Goal: Task Accomplishment & Management: Manage account settings

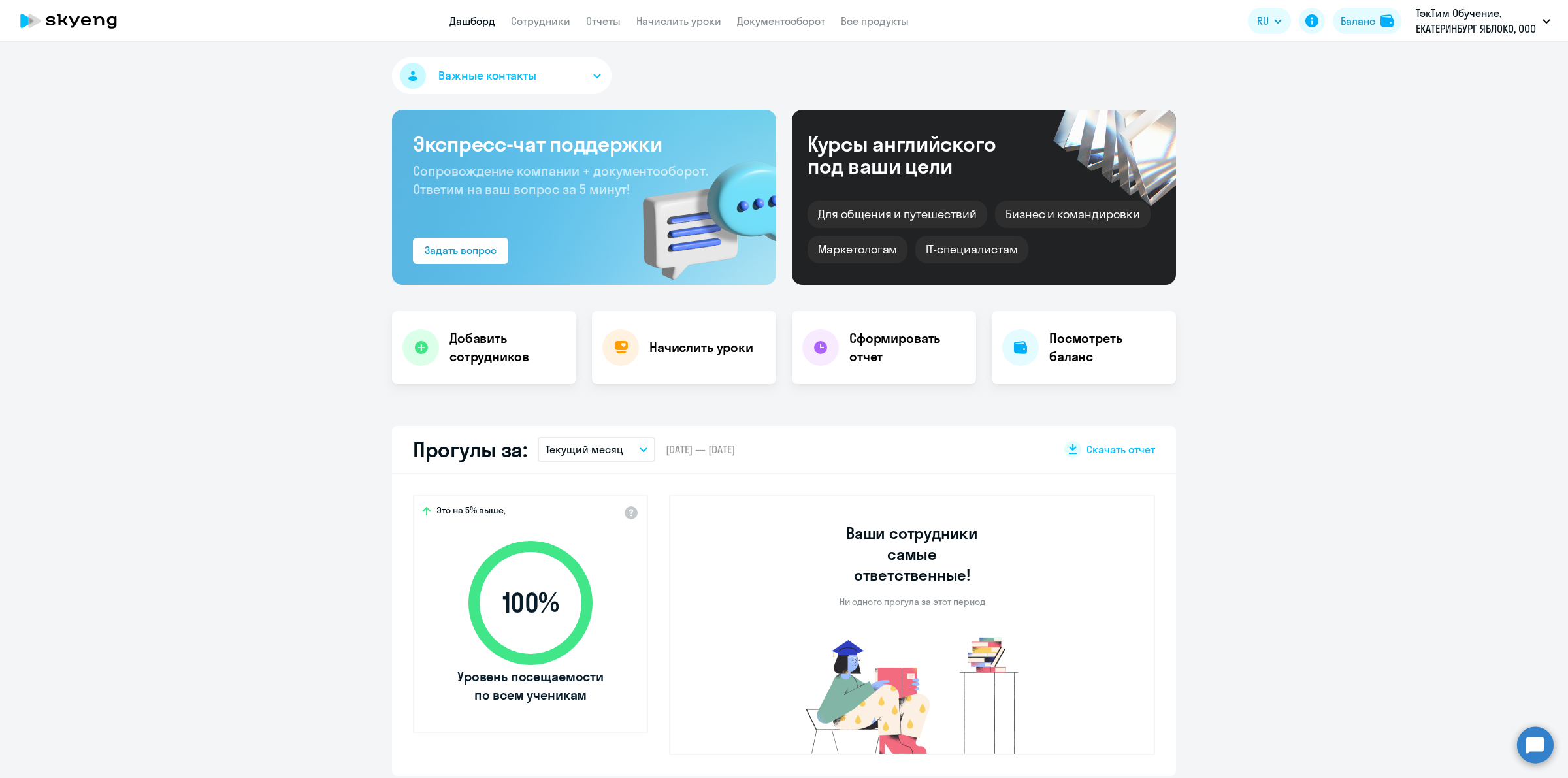
select select "30"
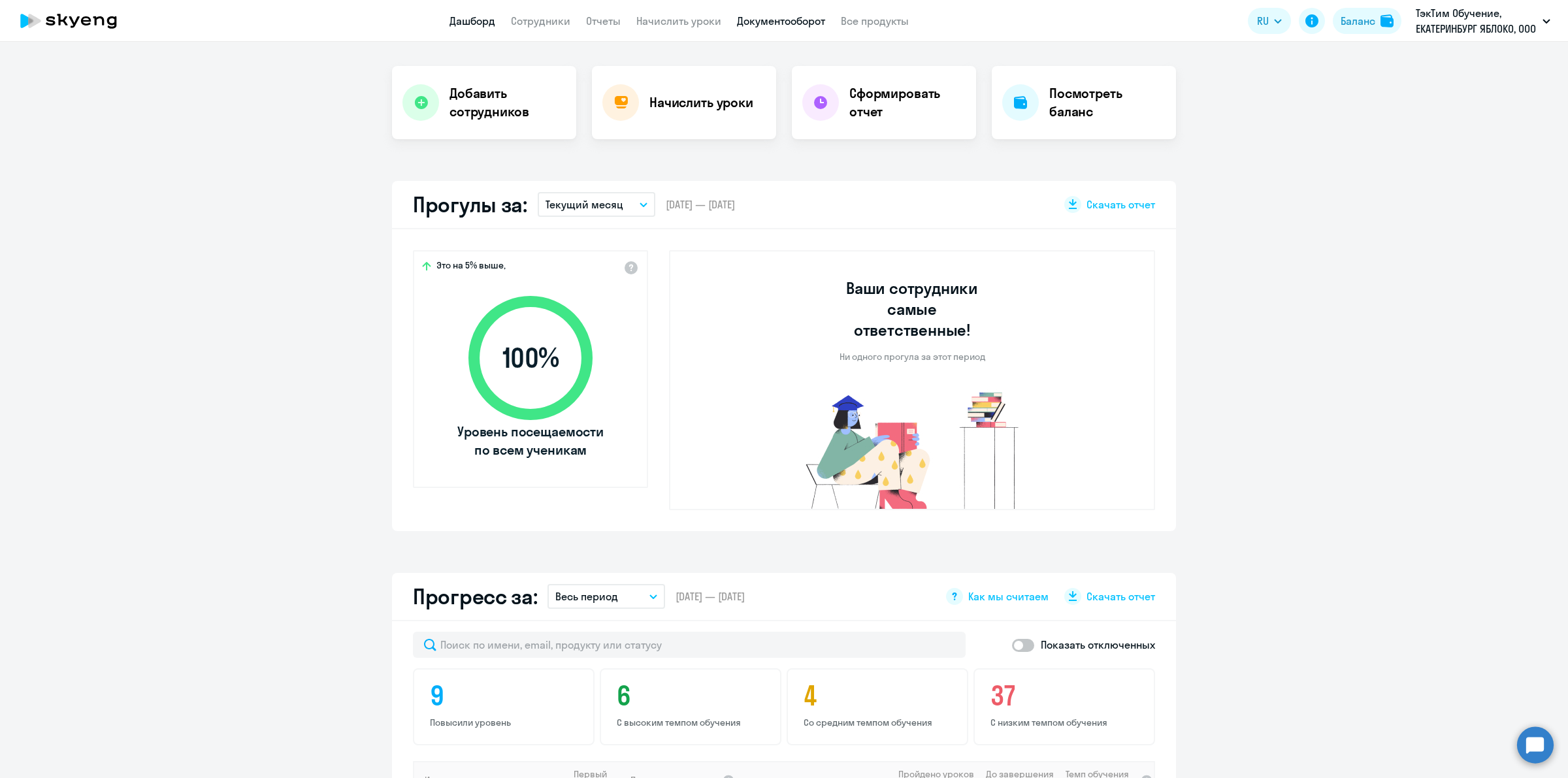
click at [786, 19] on link "Документооборот" at bounding box center [781, 21] width 88 height 13
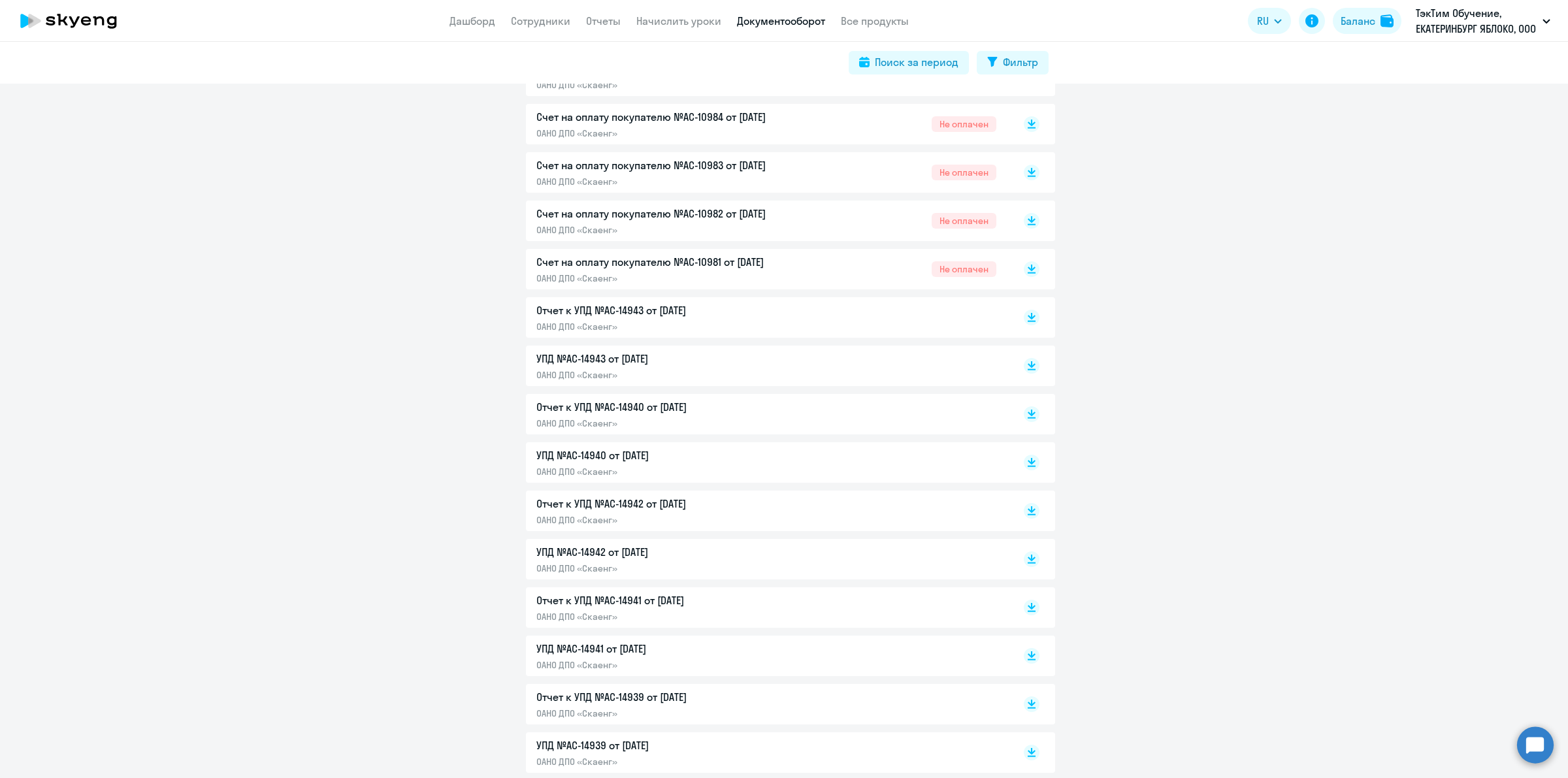
scroll to position [572, 0]
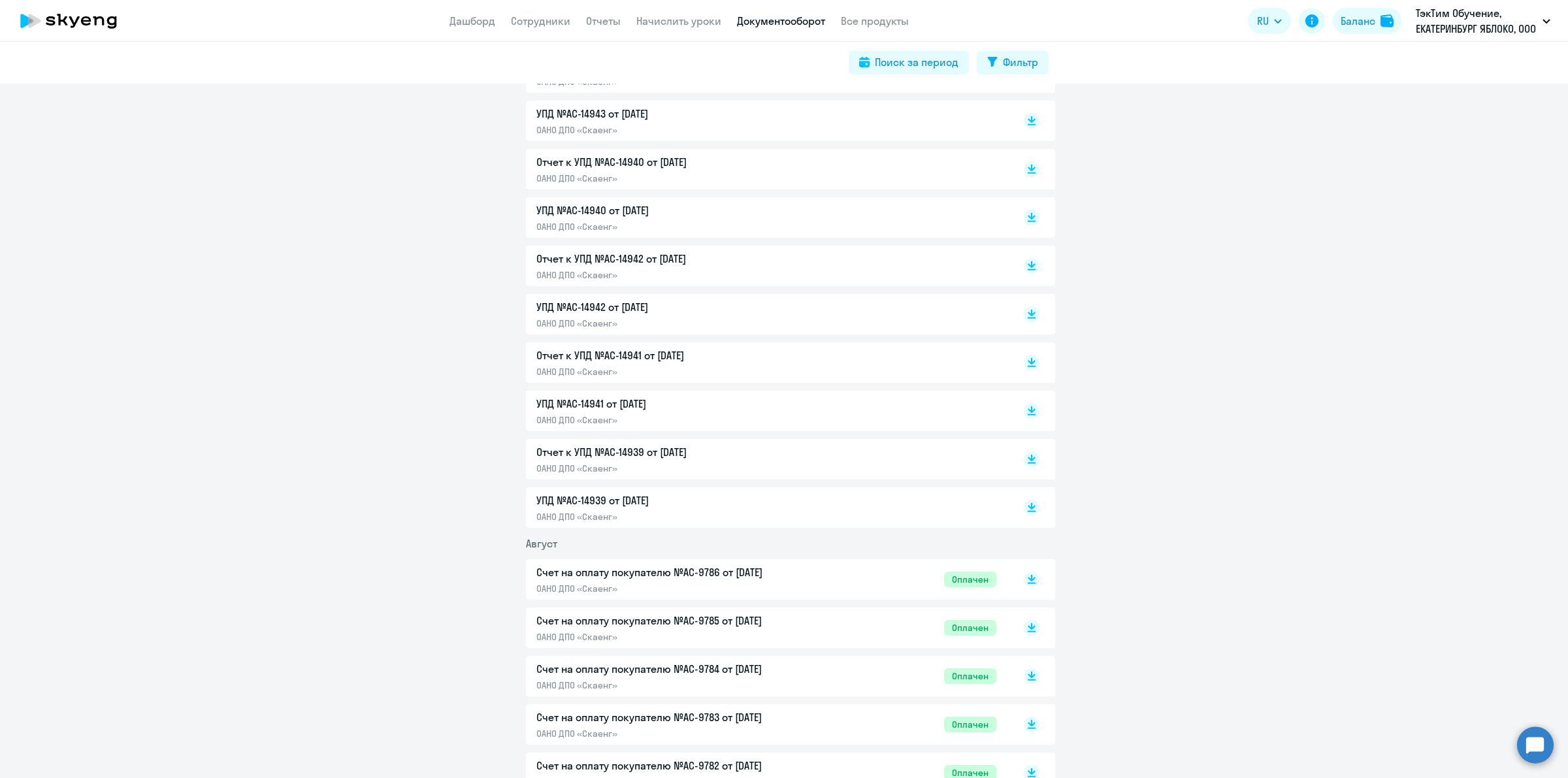
click at [784, 513] on p "ОАНО ДПО «Скаенг»" at bounding box center [673, 517] width 274 height 12
click at [647, 462] on p "ОАНО ДПО «Скаенг»" at bounding box center [673, 468] width 274 height 12
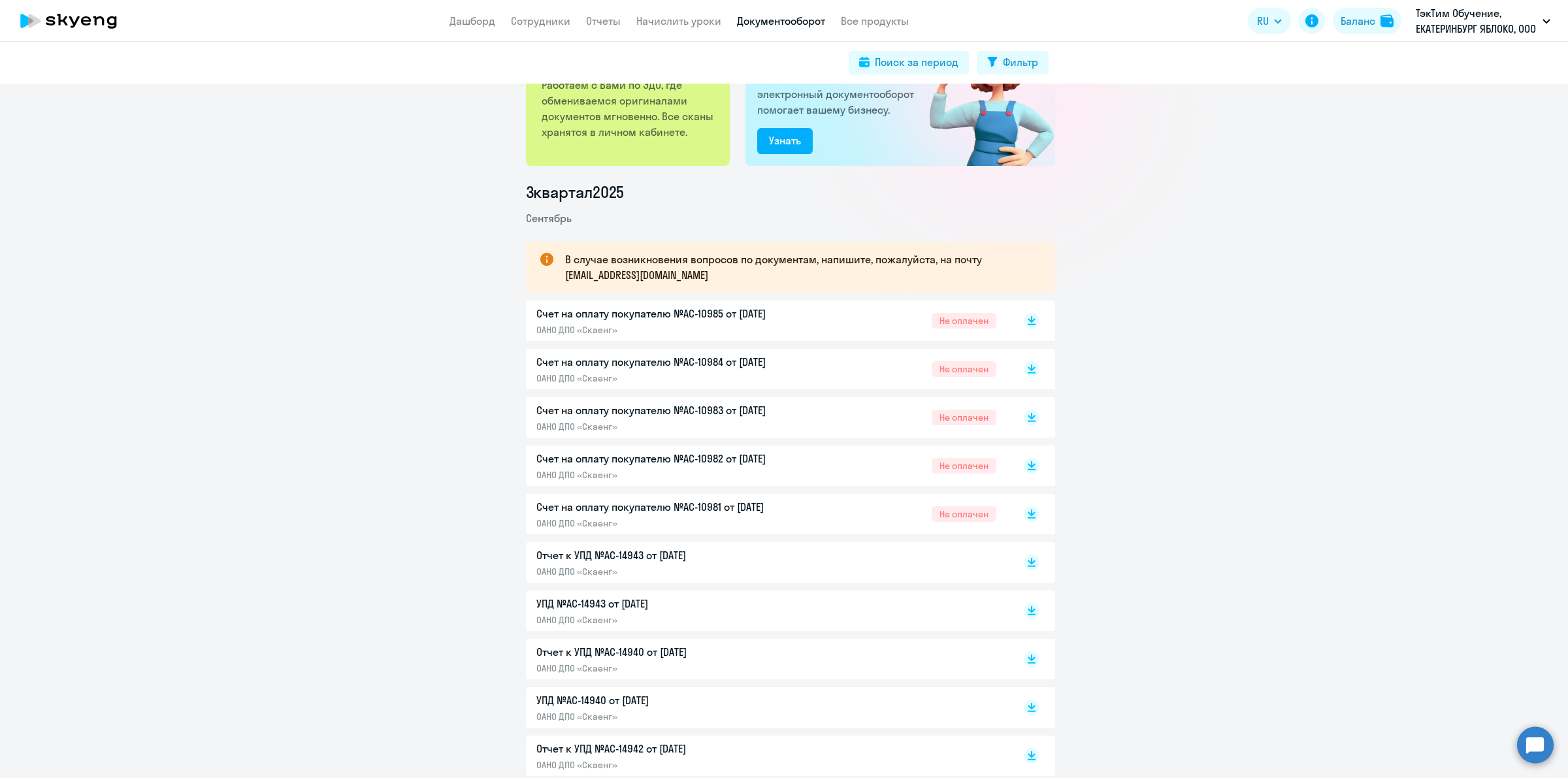
scroll to position [0, 0]
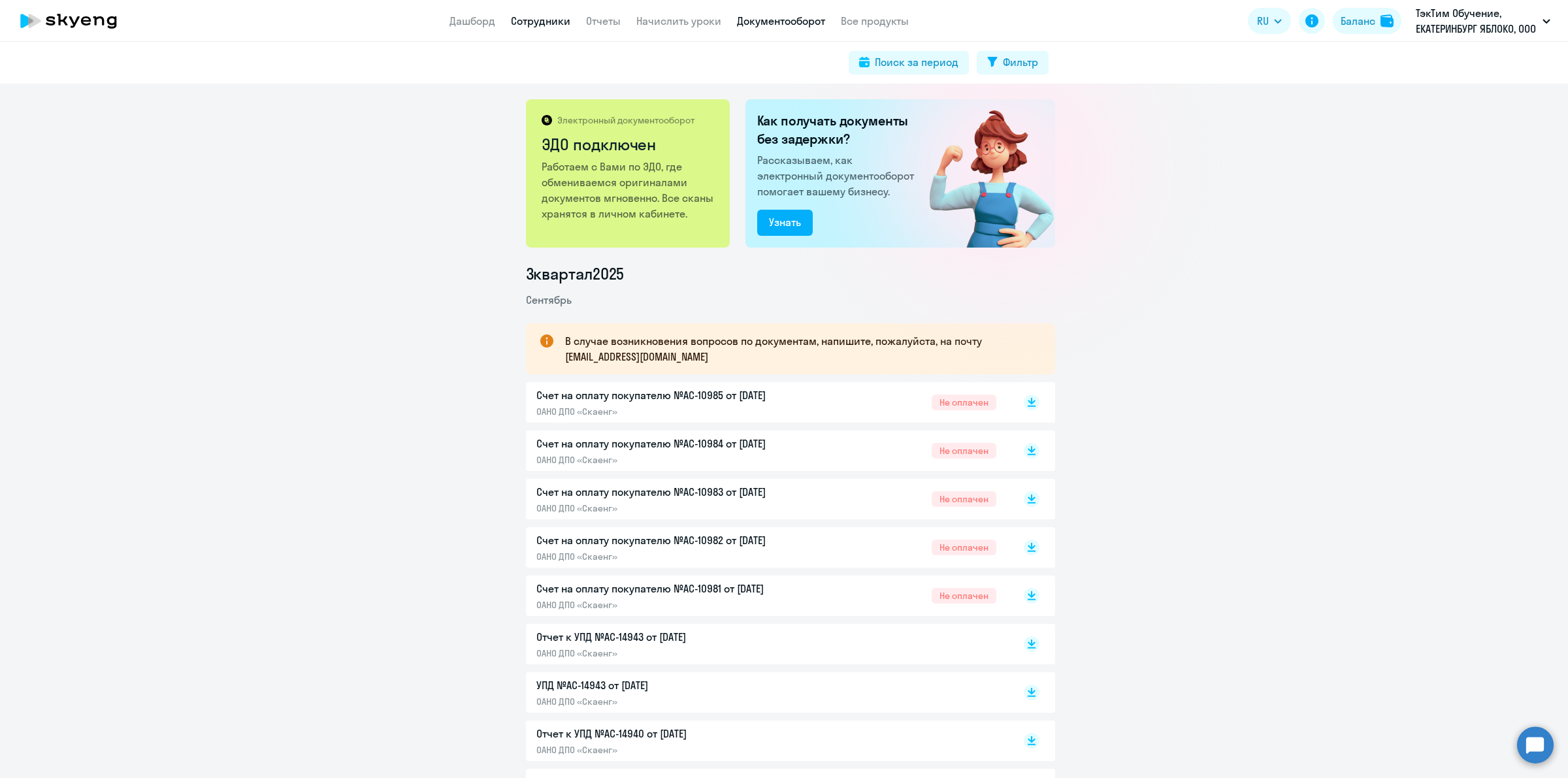
click at [546, 17] on link "Сотрудники" at bounding box center [540, 21] width 60 height 13
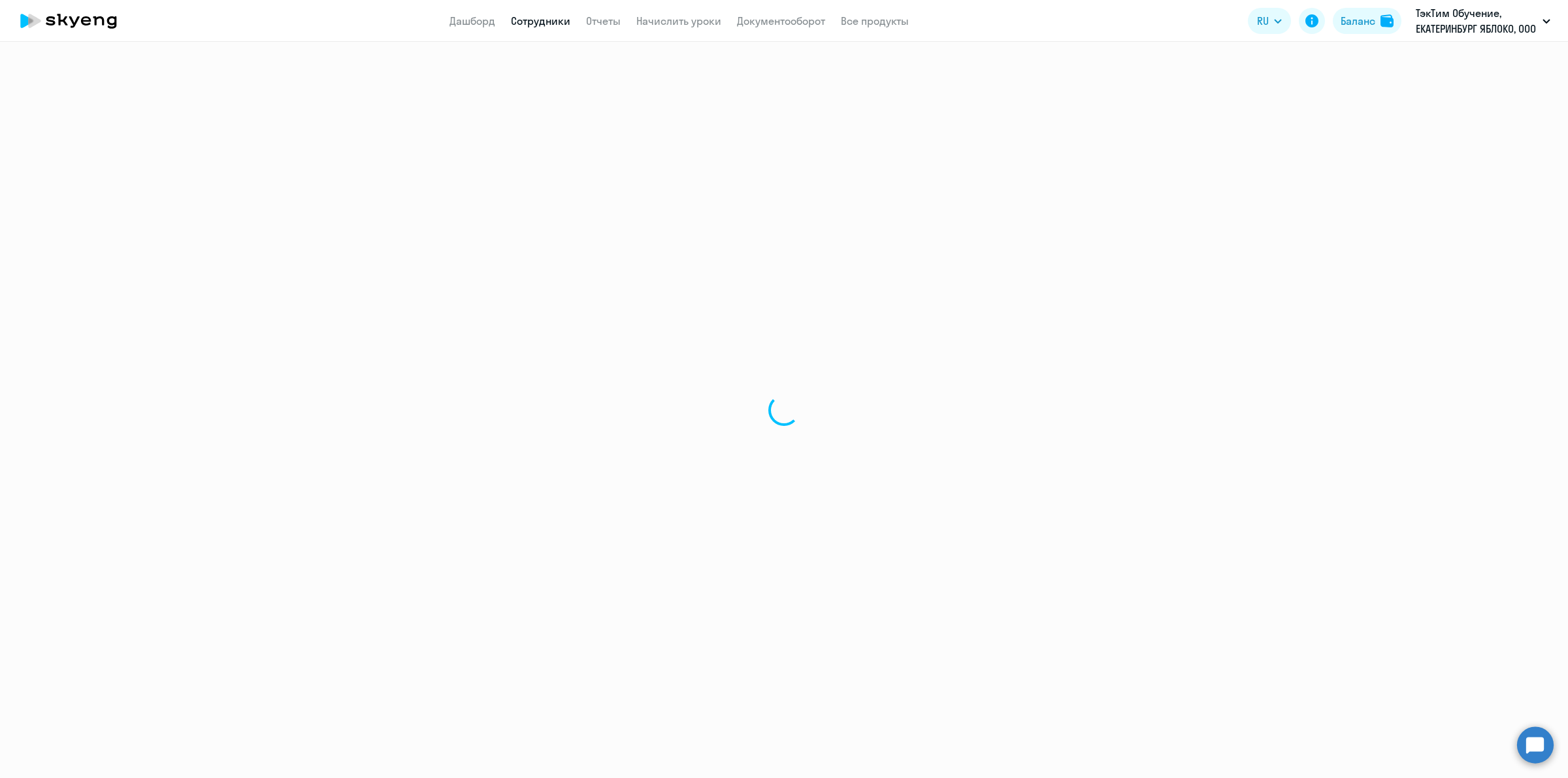
select select "30"
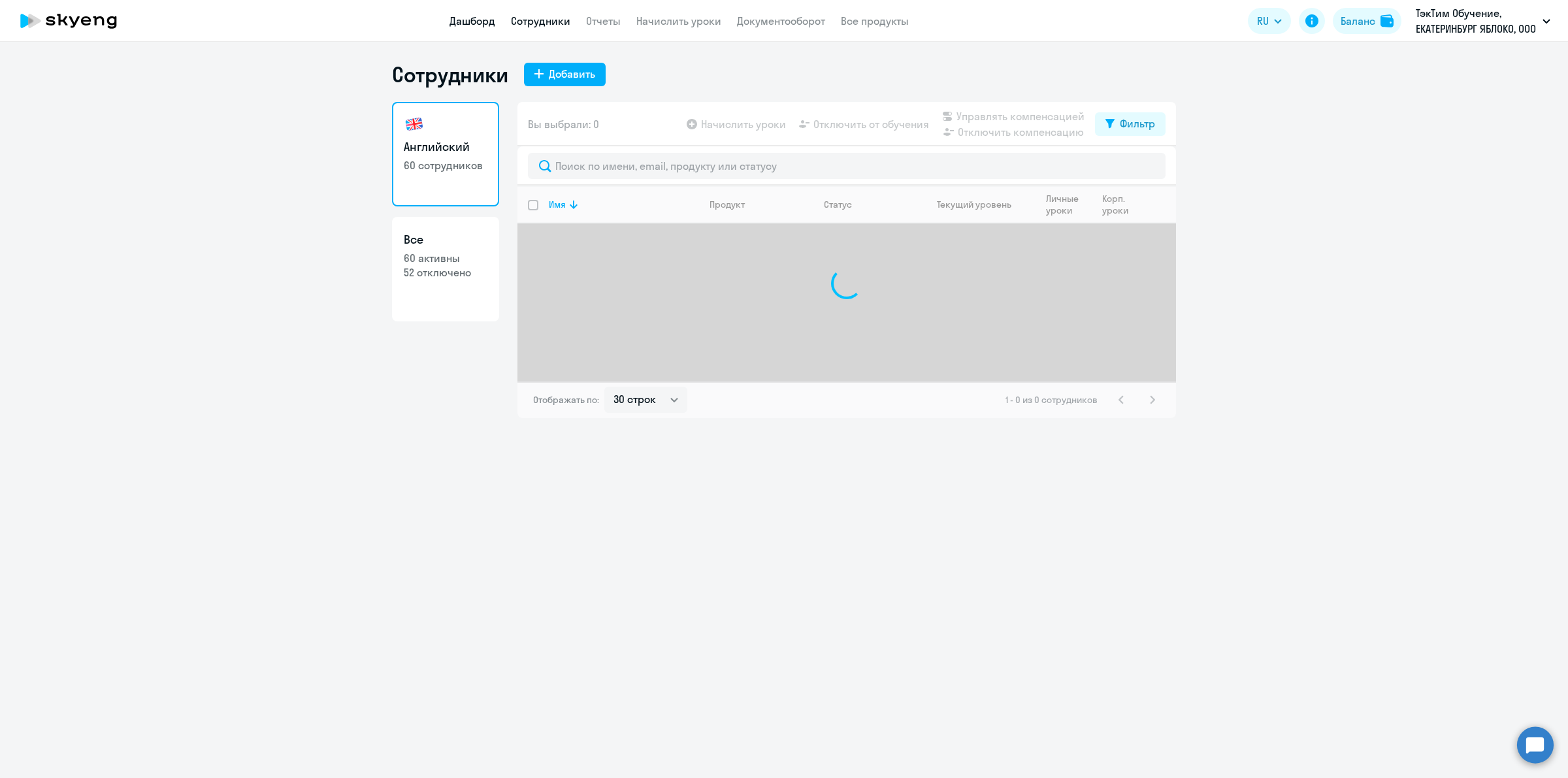
click at [469, 20] on link "Дашборд" at bounding box center [472, 21] width 46 height 13
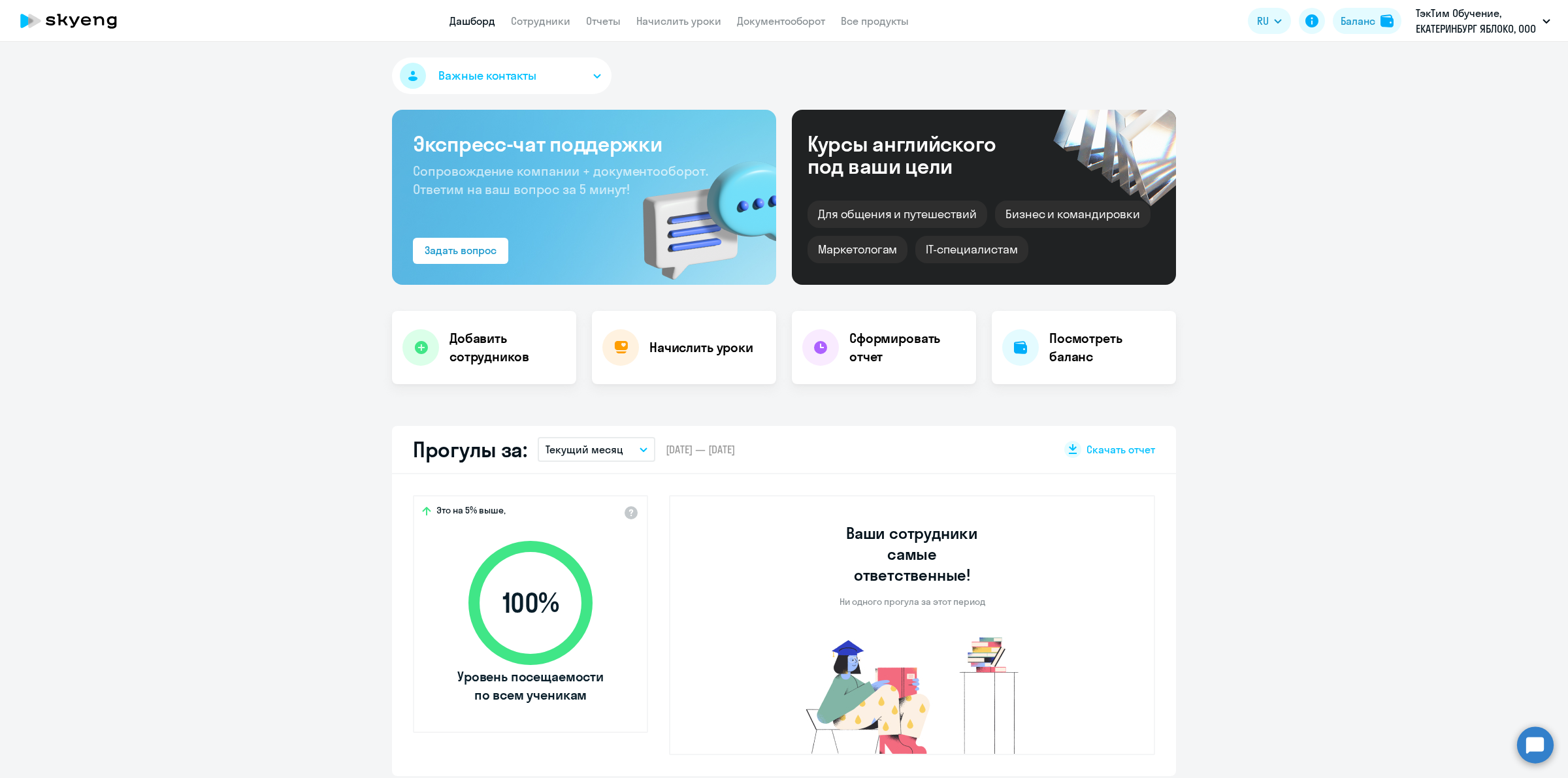
click at [646, 453] on button "Текущий месяц" at bounding box center [596, 450] width 117 height 25
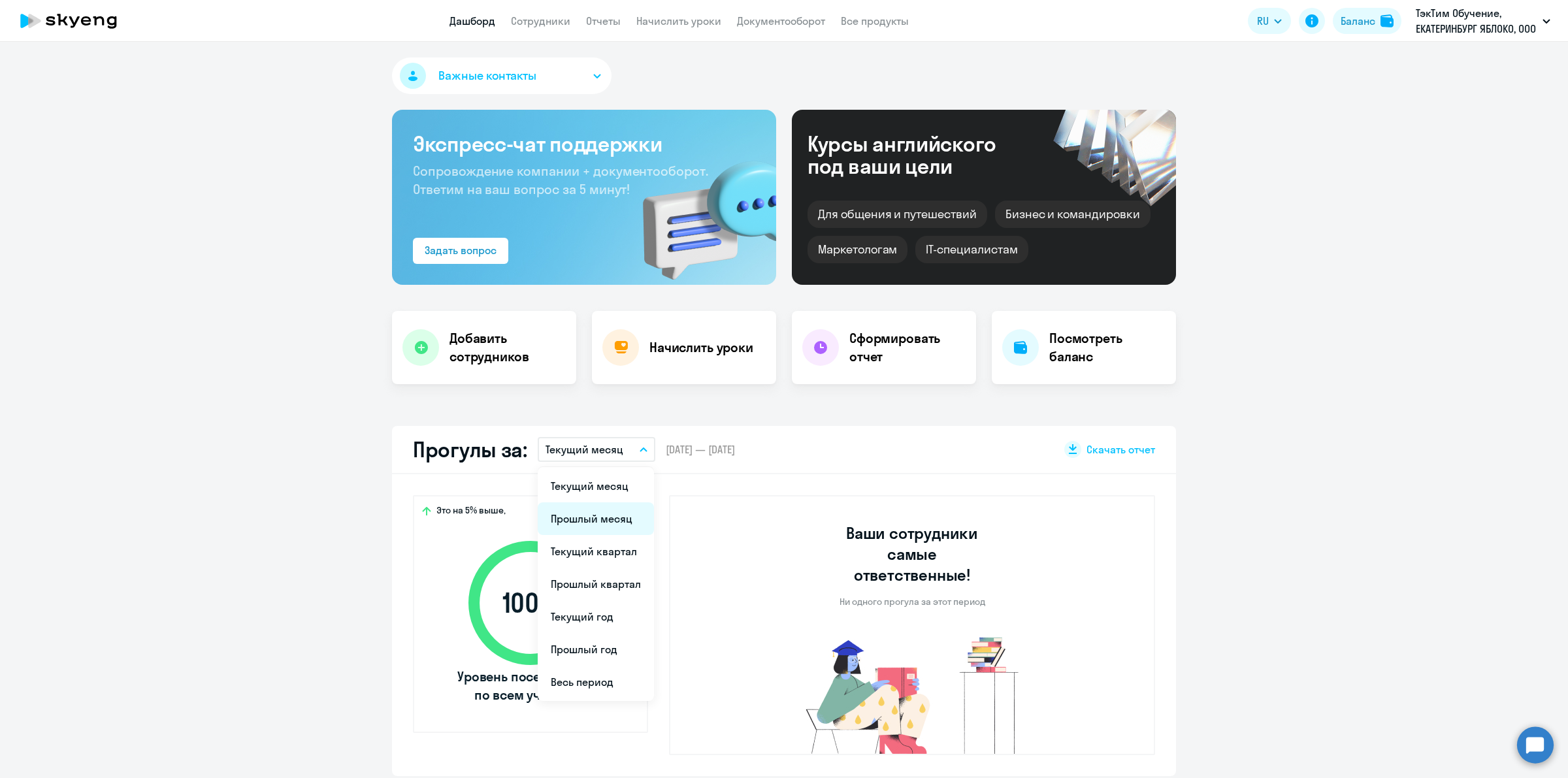
click at [604, 508] on li "Прошлый месяц" at bounding box center [595, 519] width 116 height 33
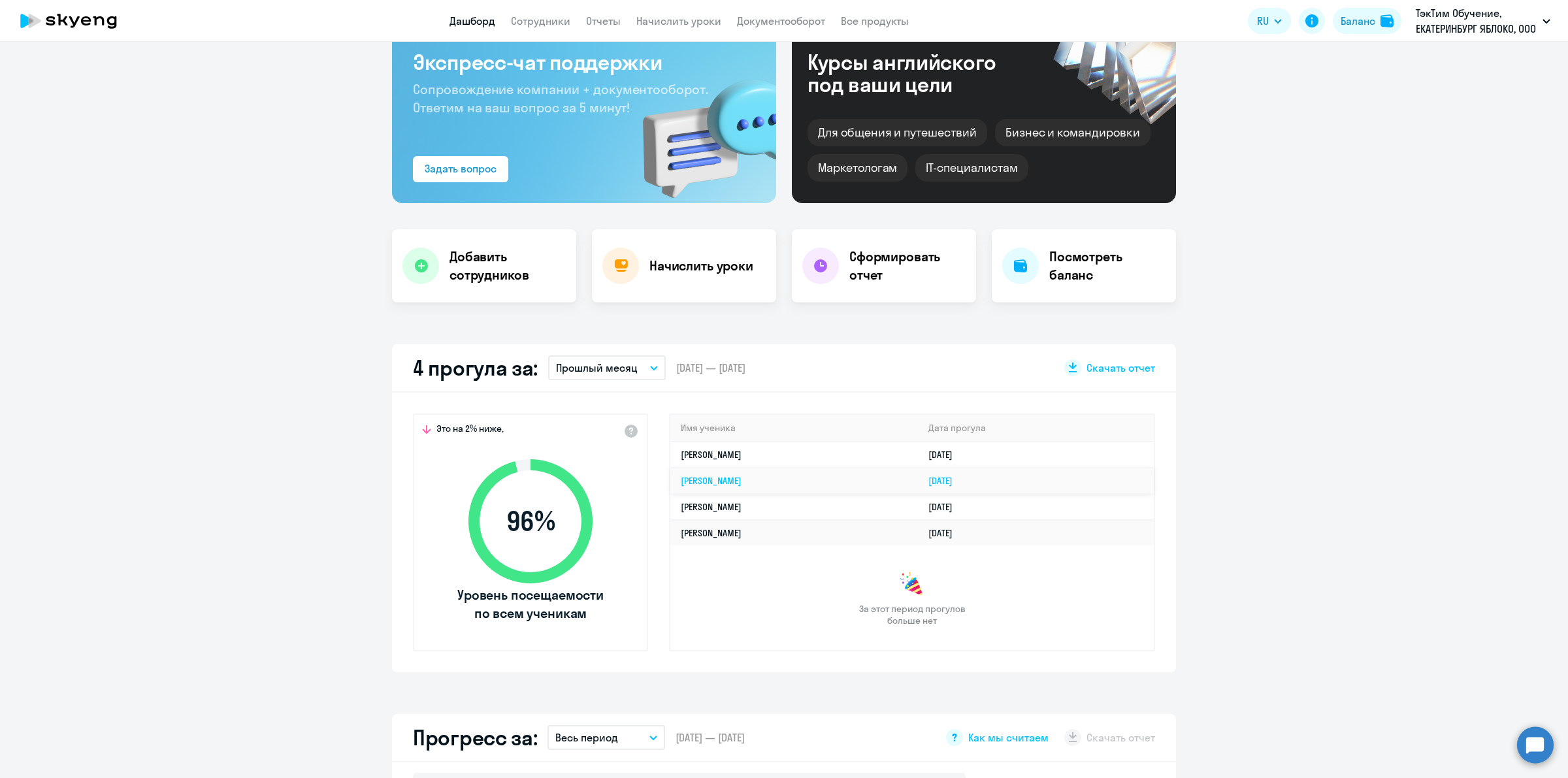
scroll to position [163, 0]
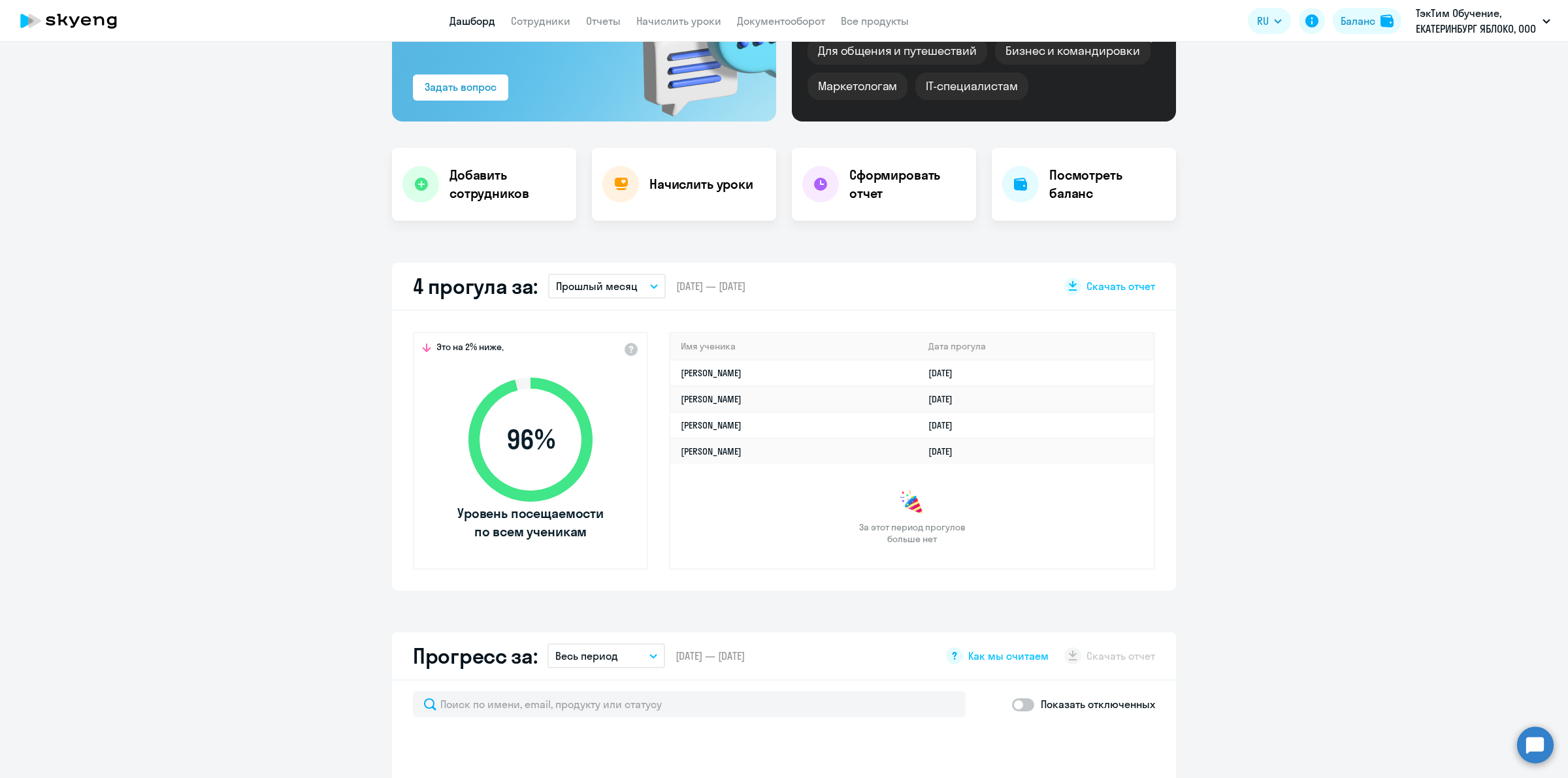
select select "30"
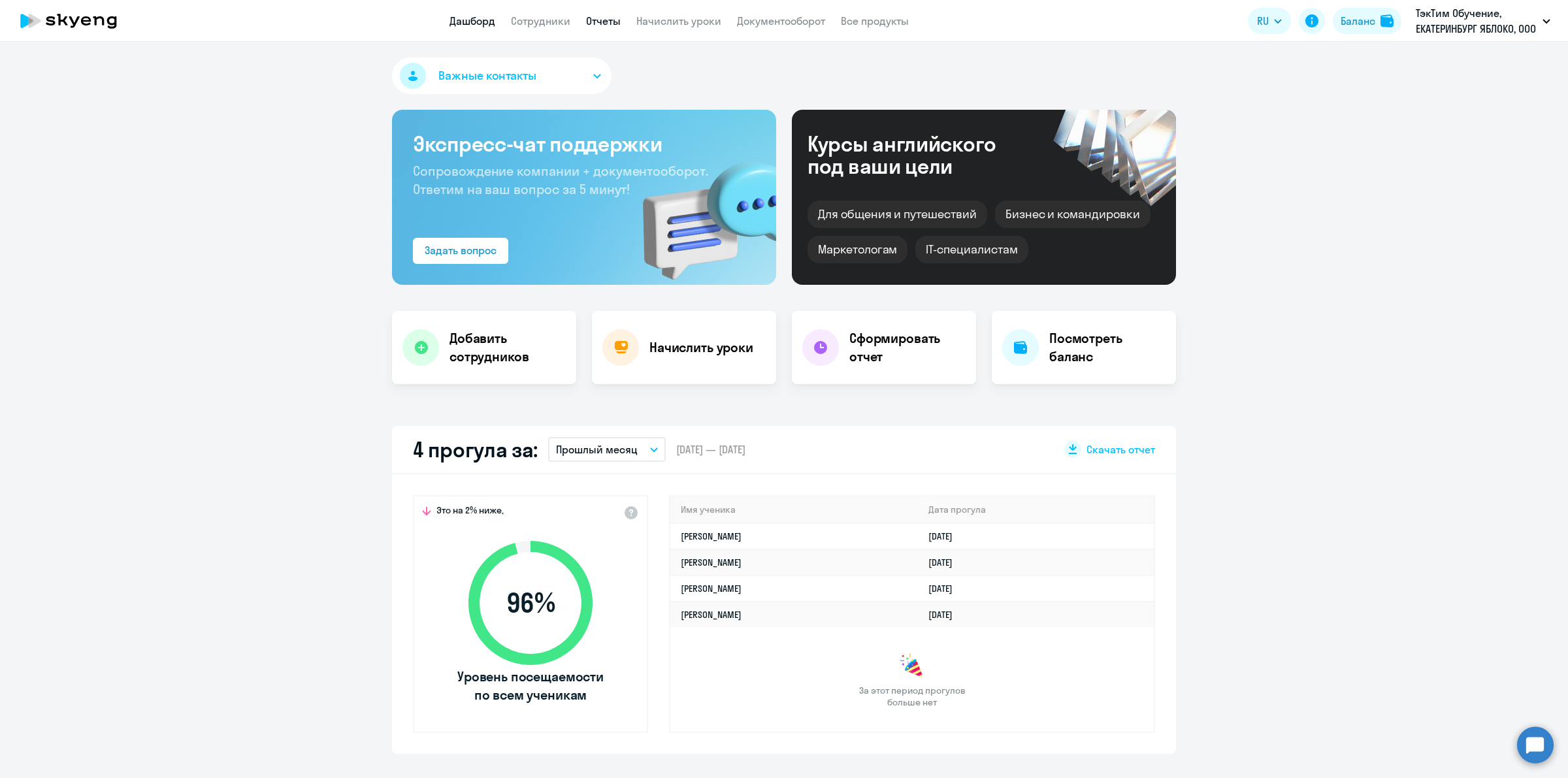
click at [593, 15] on link "Отчеты" at bounding box center [603, 21] width 35 height 13
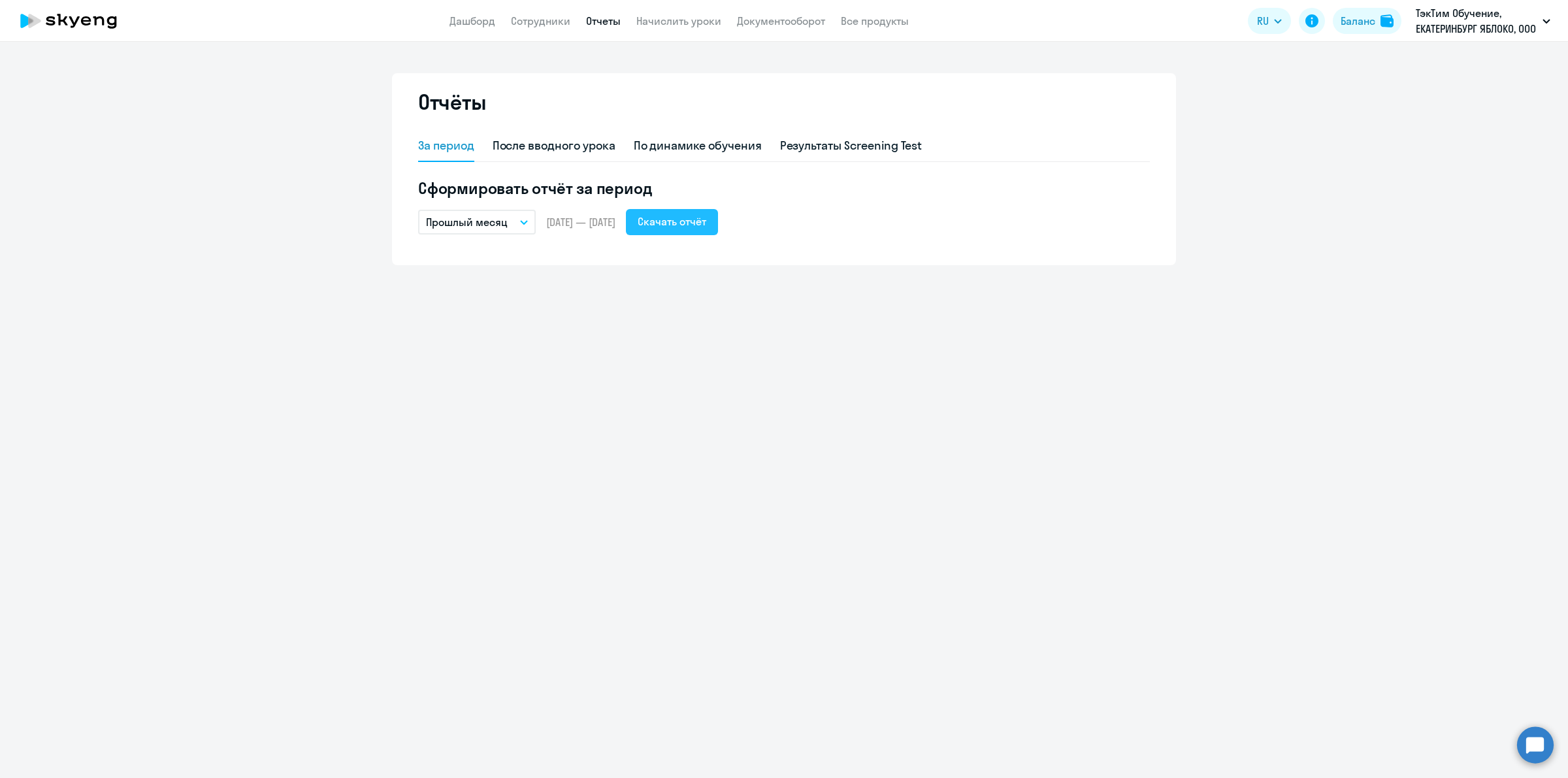
click at [696, 214] on div "Скачать отчёт" at bounding box center [671, 221] width 69 height 16
click at [1552, 753] on div "Отчёты За период После вводного урока По динамике обучения Результаты Screening…" at bounding box center [784, 410] width 1568 height 737
click at [1541, 749] on circle at bounding box center [1535, 745] width 37 height 37
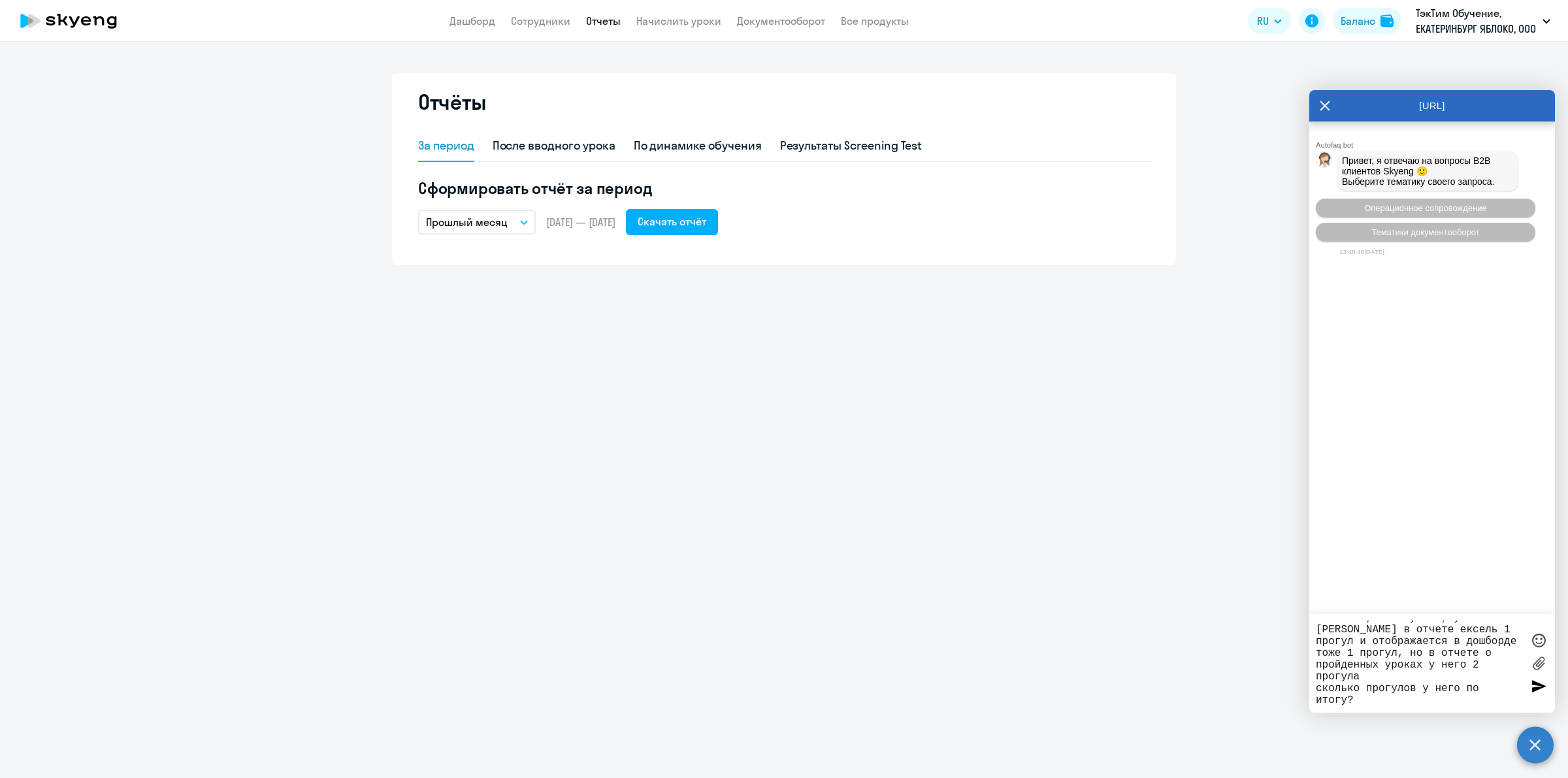
scroll to position [12, 0]
type textarea "Добрый день! Уточните, пожалуйста, у [PERSON_NAME] в отчете ексель 1 прогул и о…"
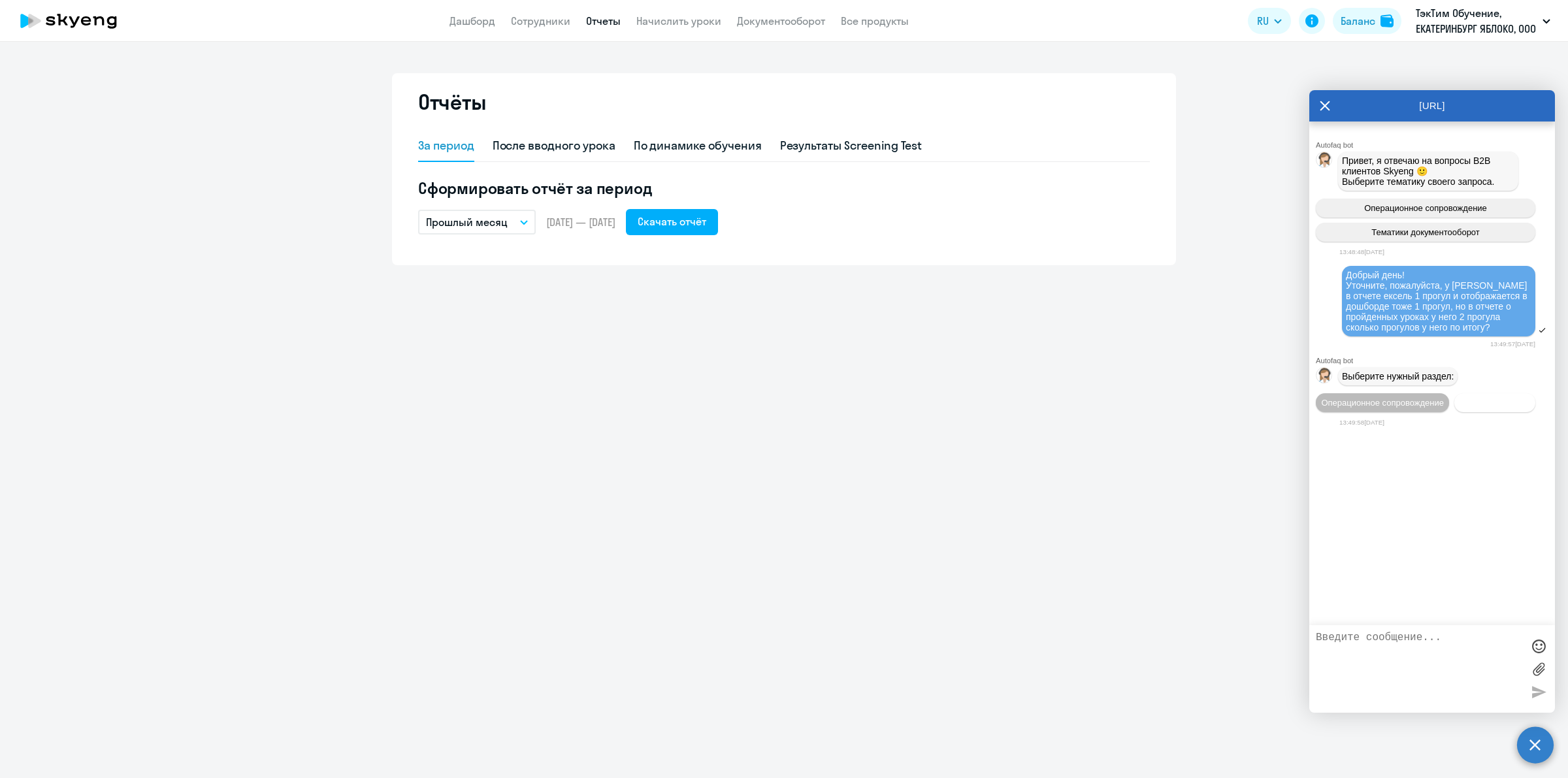
click at [1497, 399] on span "Документооборот" at bounding box center [1495, 403] width 70 height 10
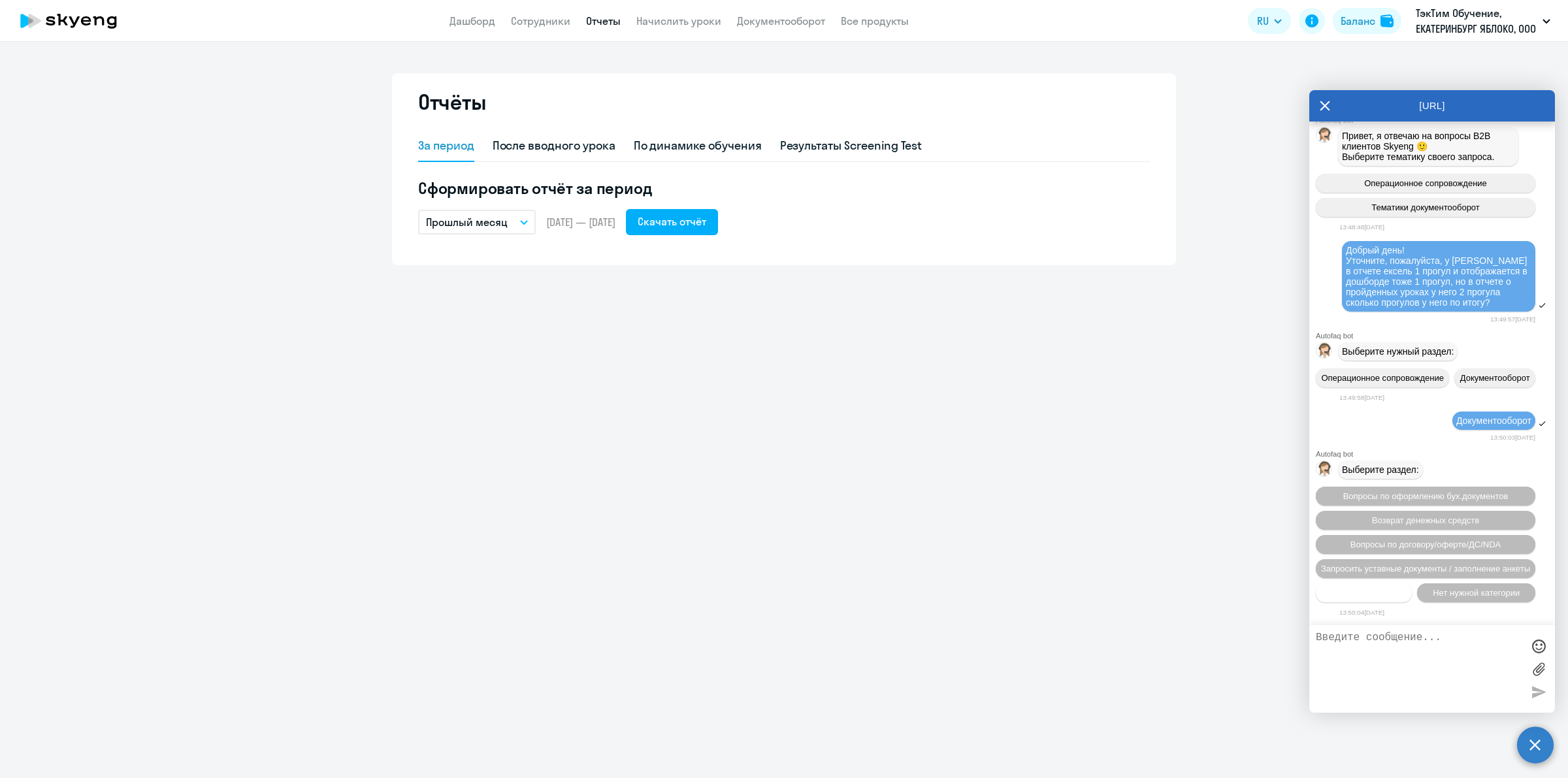
click at [1376, 599] on button "Прочие вопросы" at bounding box center [1364, 593] width 96 height 19
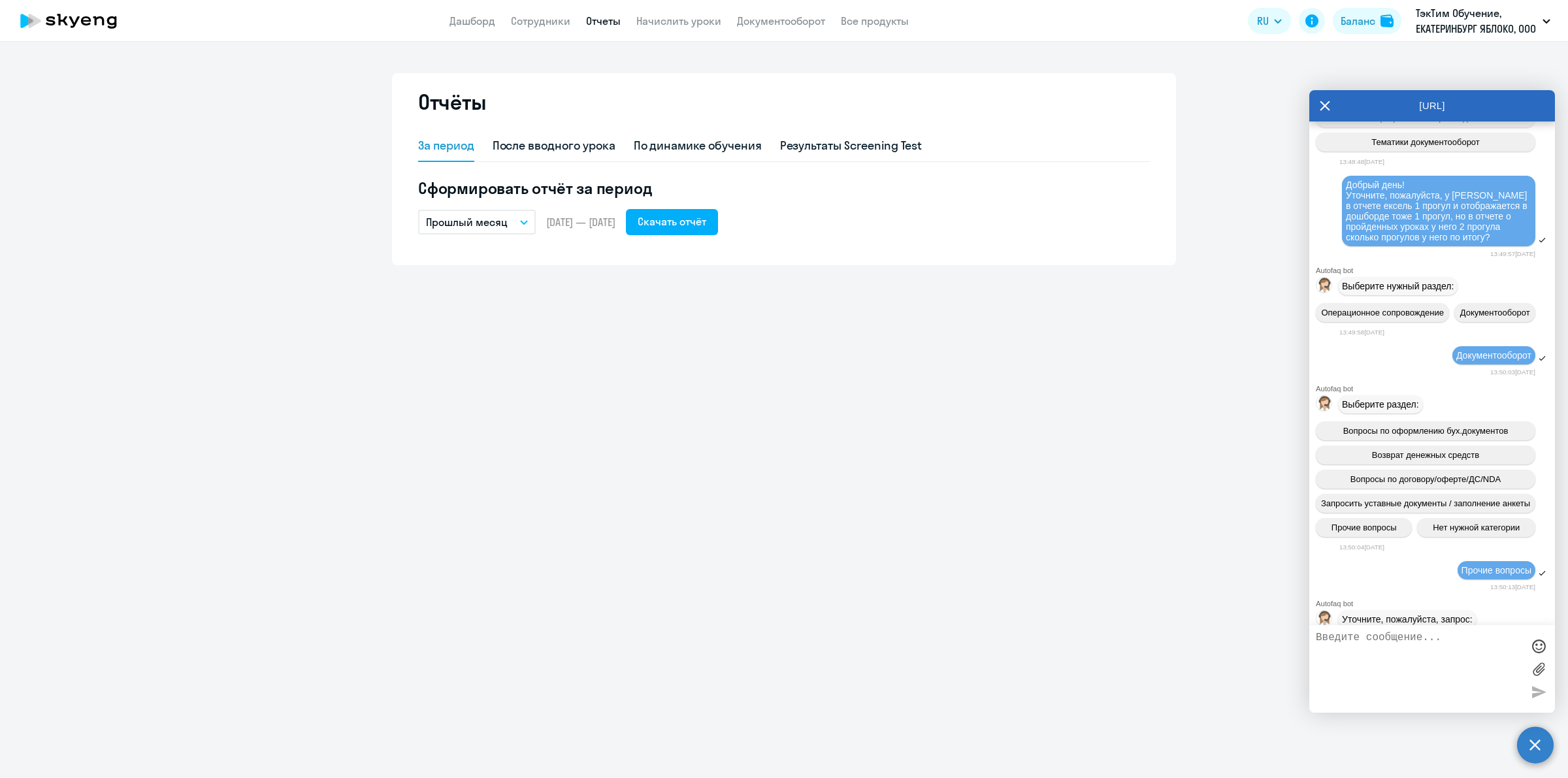
scroll to position [290, 0]
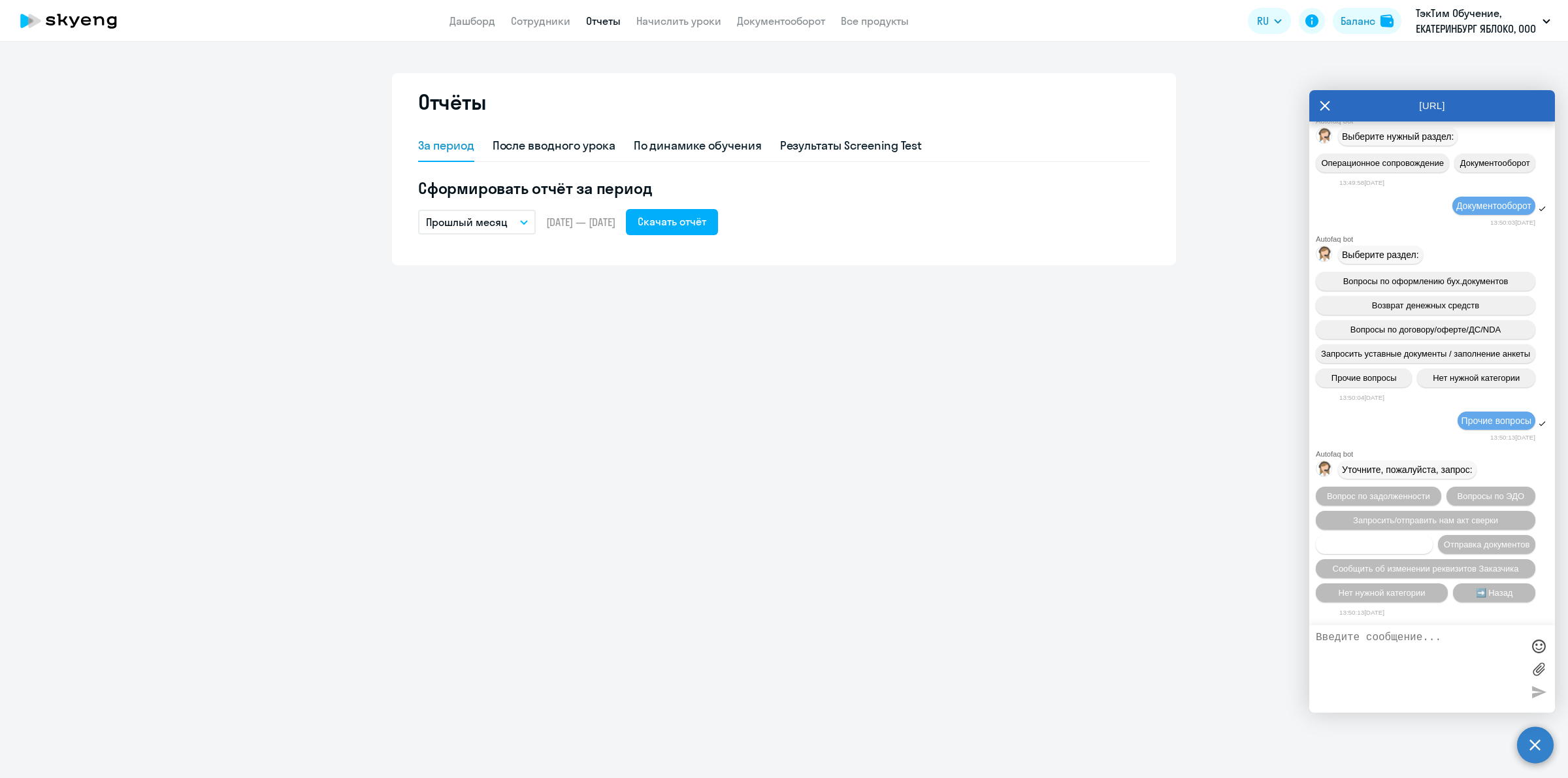
click at [1432, 535] on button "Вопросы по счетам/оплате" at bounding box center [1375, 544] width 117 height 19
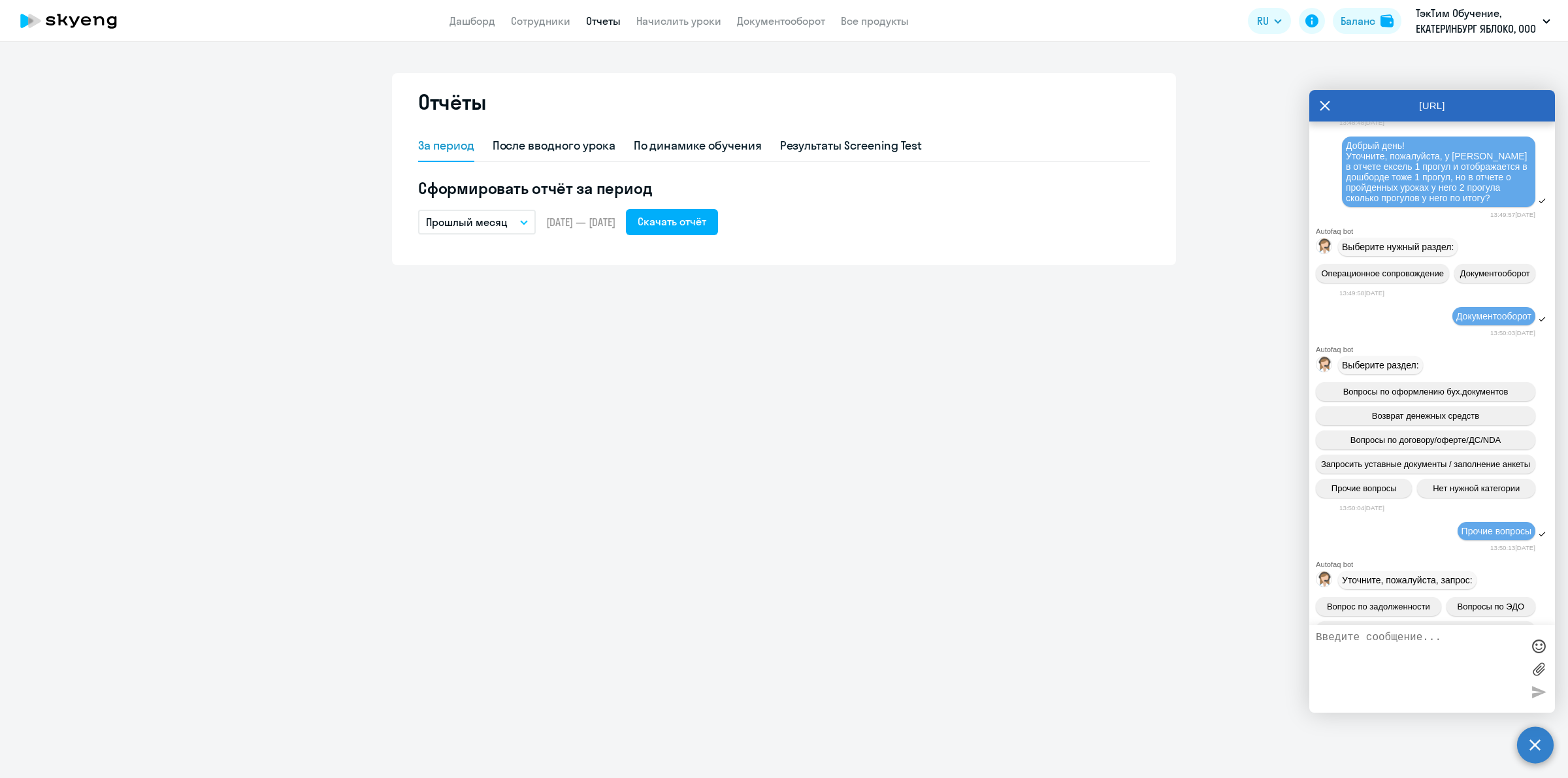
scroll to position [0, 0]
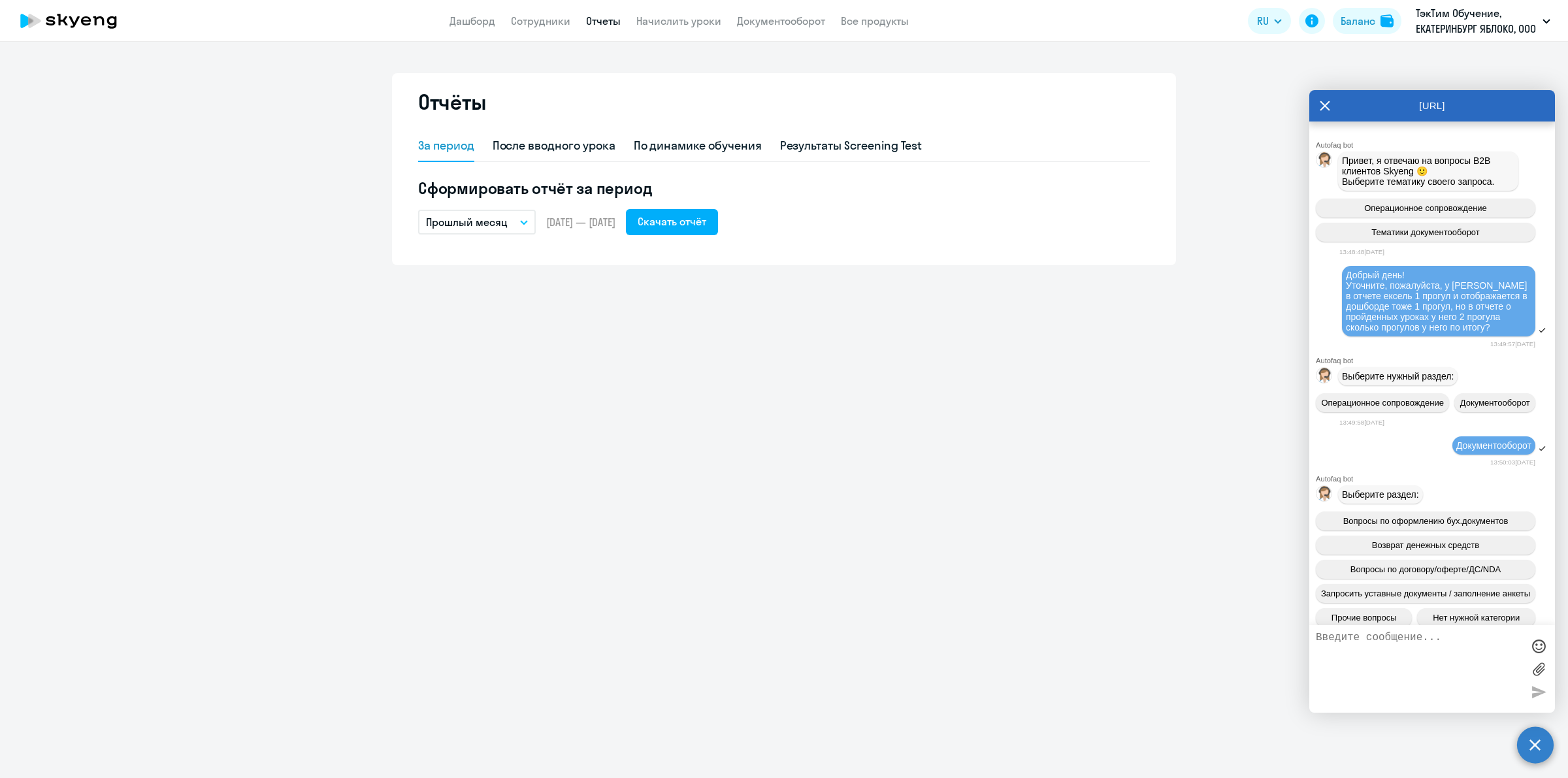
drag, startPoint x: 1471, startPoint y: 326, endPoint x: 1348, endPoint y: 275, distance: 133.2
click at [1348, 275] on span "Добрый день! Уточните, пожалуйста, у [PERSON_NAME] в отчете ексель 1 прогул и о…" at bounding box center [1437, 301] width 184 height 62
copy span "Добрый день! Уточните, пожалуйста, у [PERSON_NAME] в отчете ексель 1 прогул и о…"
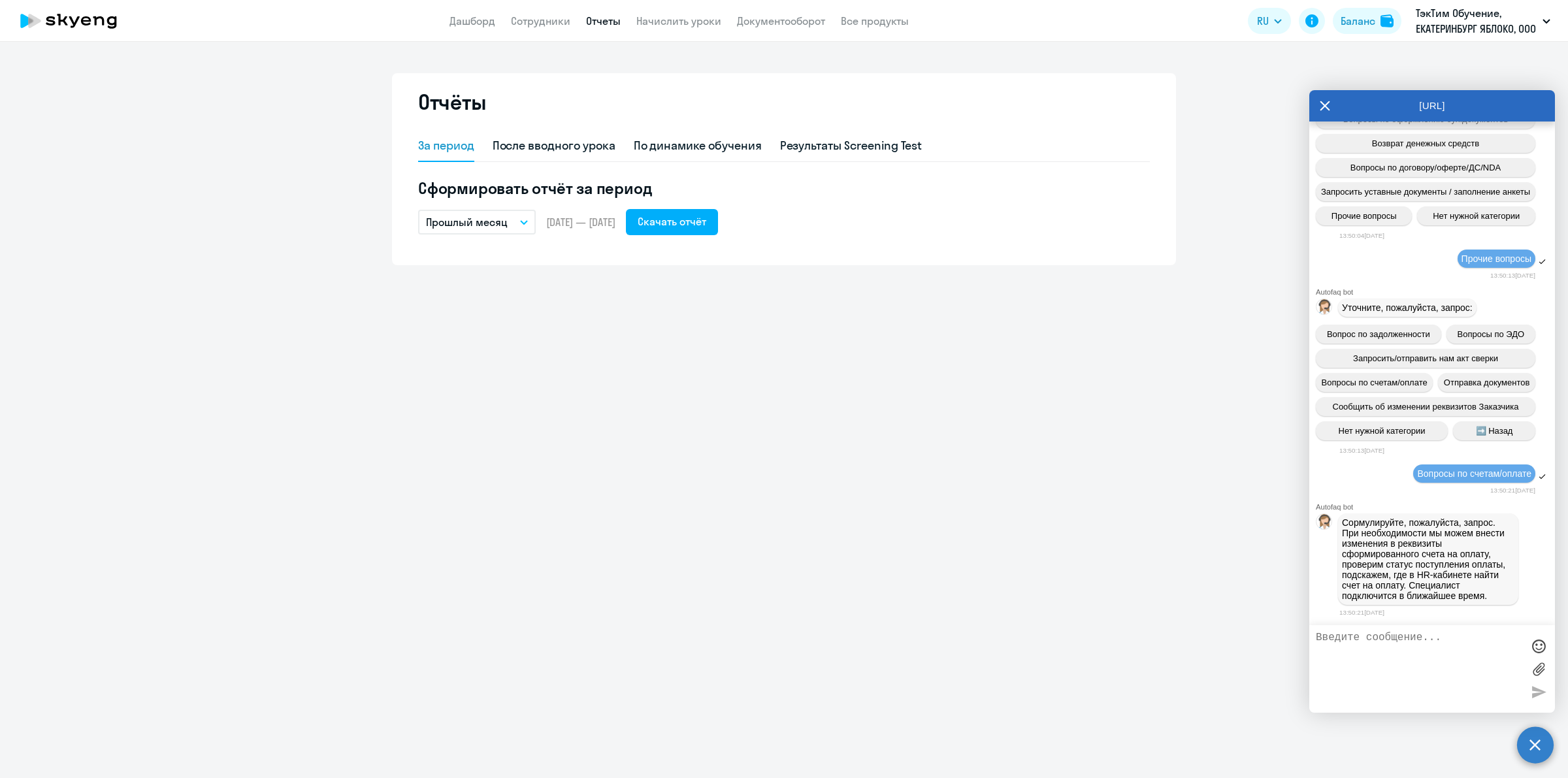
click at [1402, 642] on textarea at bounding box center [1419, 669] width 206 height 74
paste textarea "Добрый день! Уточните, пожалуйста, у [PERSON_NAME] в отчете ексель 1 прогул и о…"
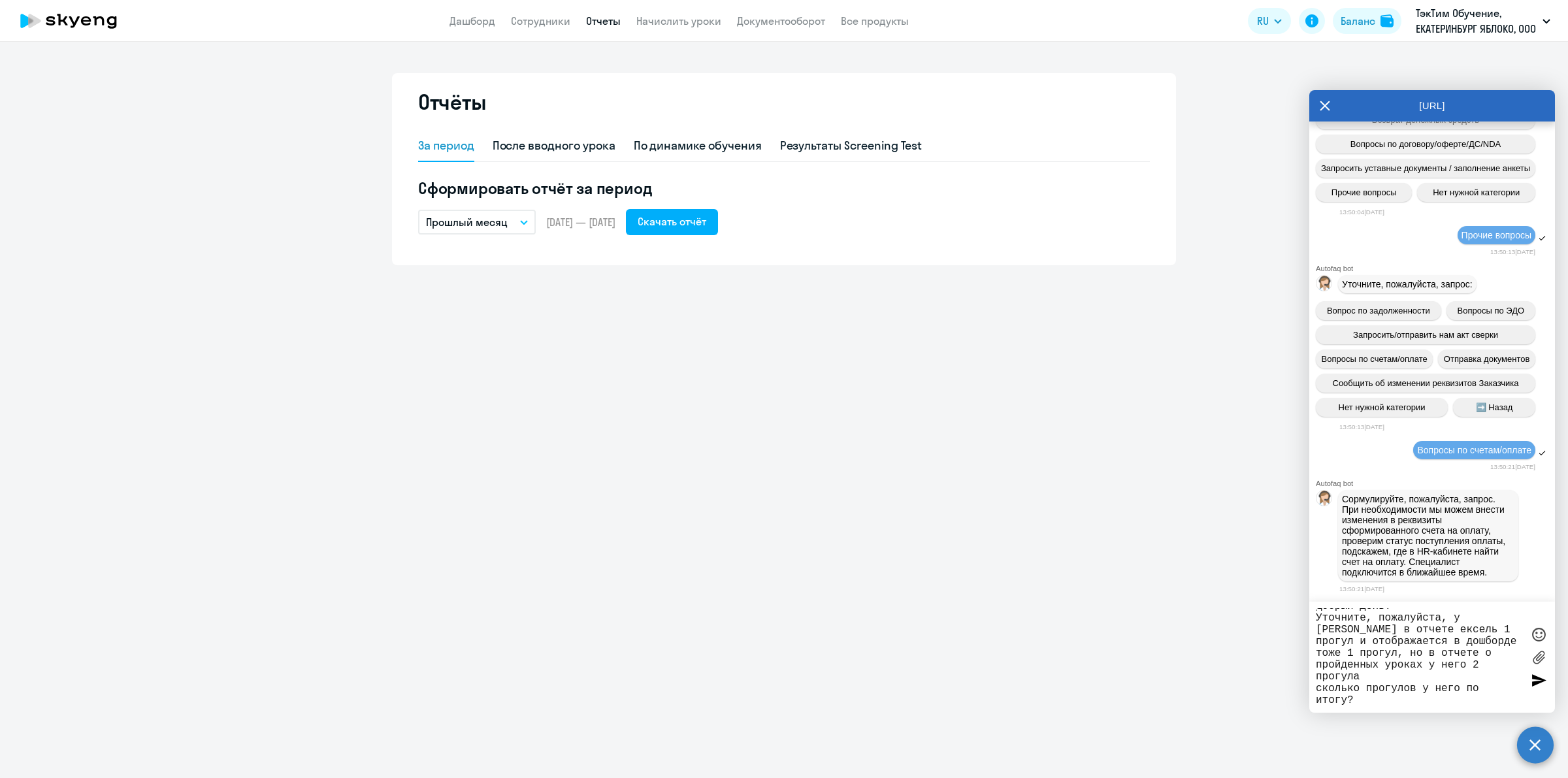
type textarea "Добрый день! Уточните, пожалуйста, у [PERSON_NAME] в отчете ексель 1 прогул и о…"
click at [1541, 678] on div at bounding box center [1538, 680] width 19 height 19
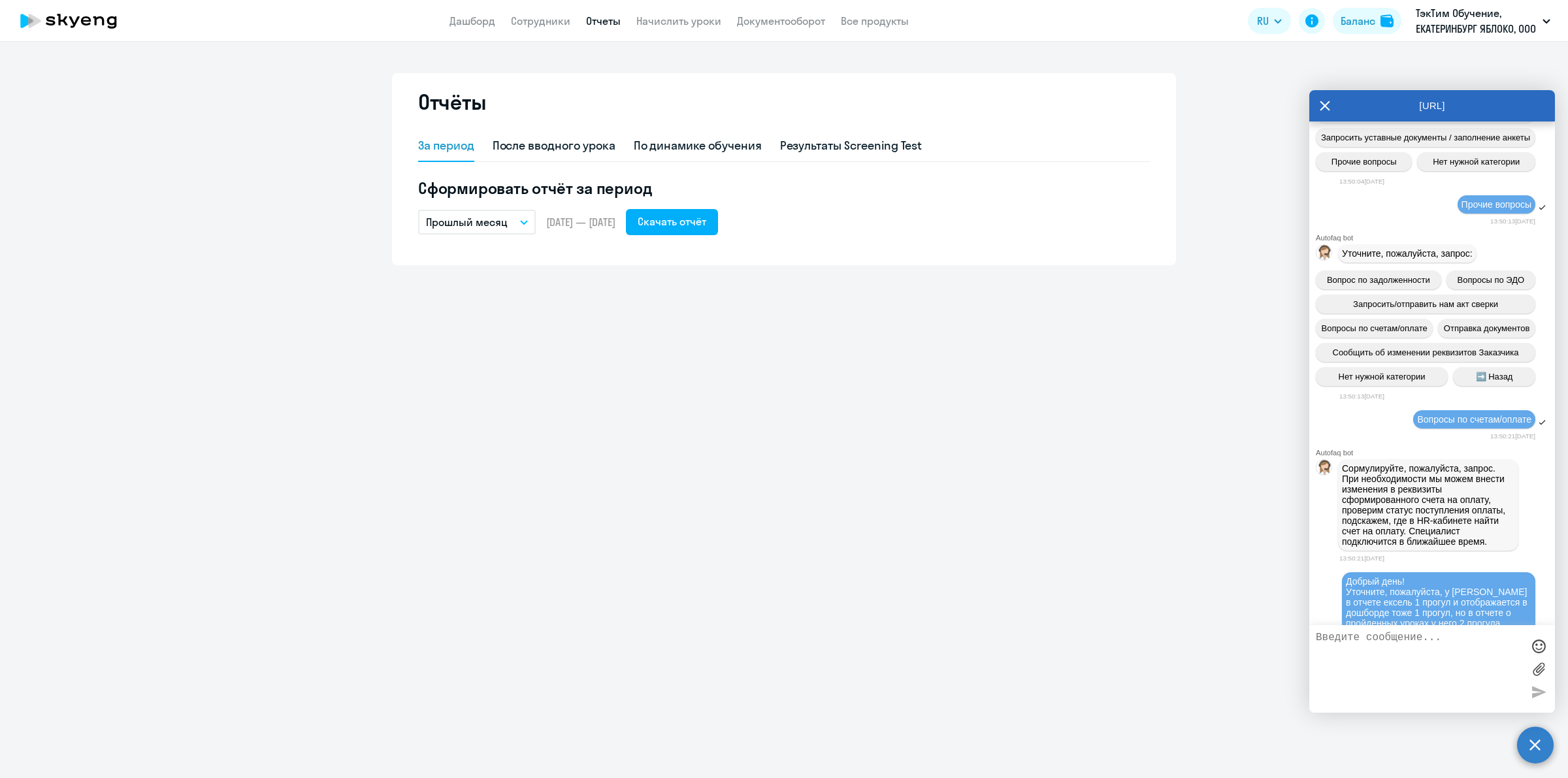
scroll to position [554, 0]
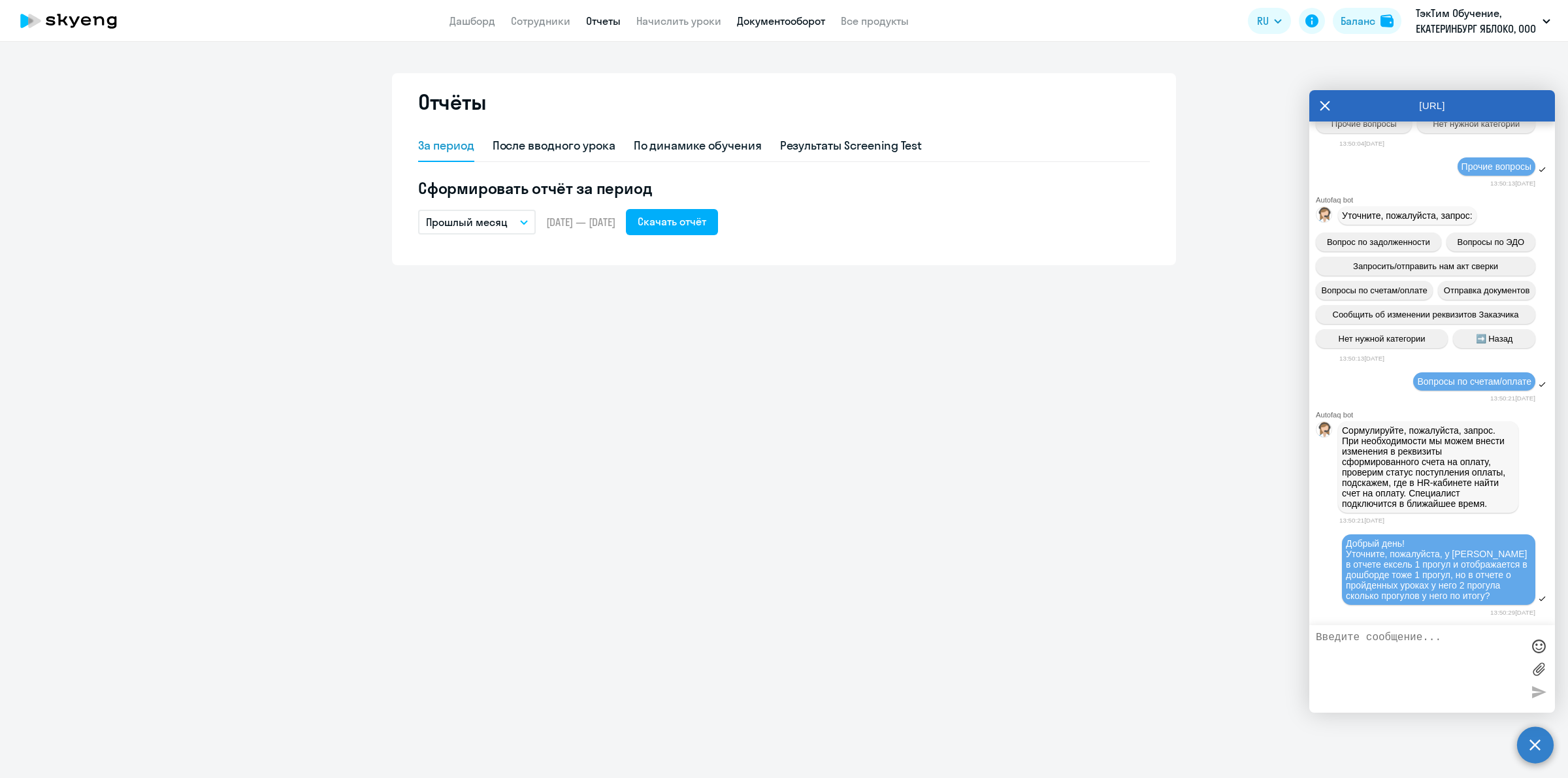
click at [780, 24] on link "Документооборот" at bounding box center [781, 21] width 88 height 13
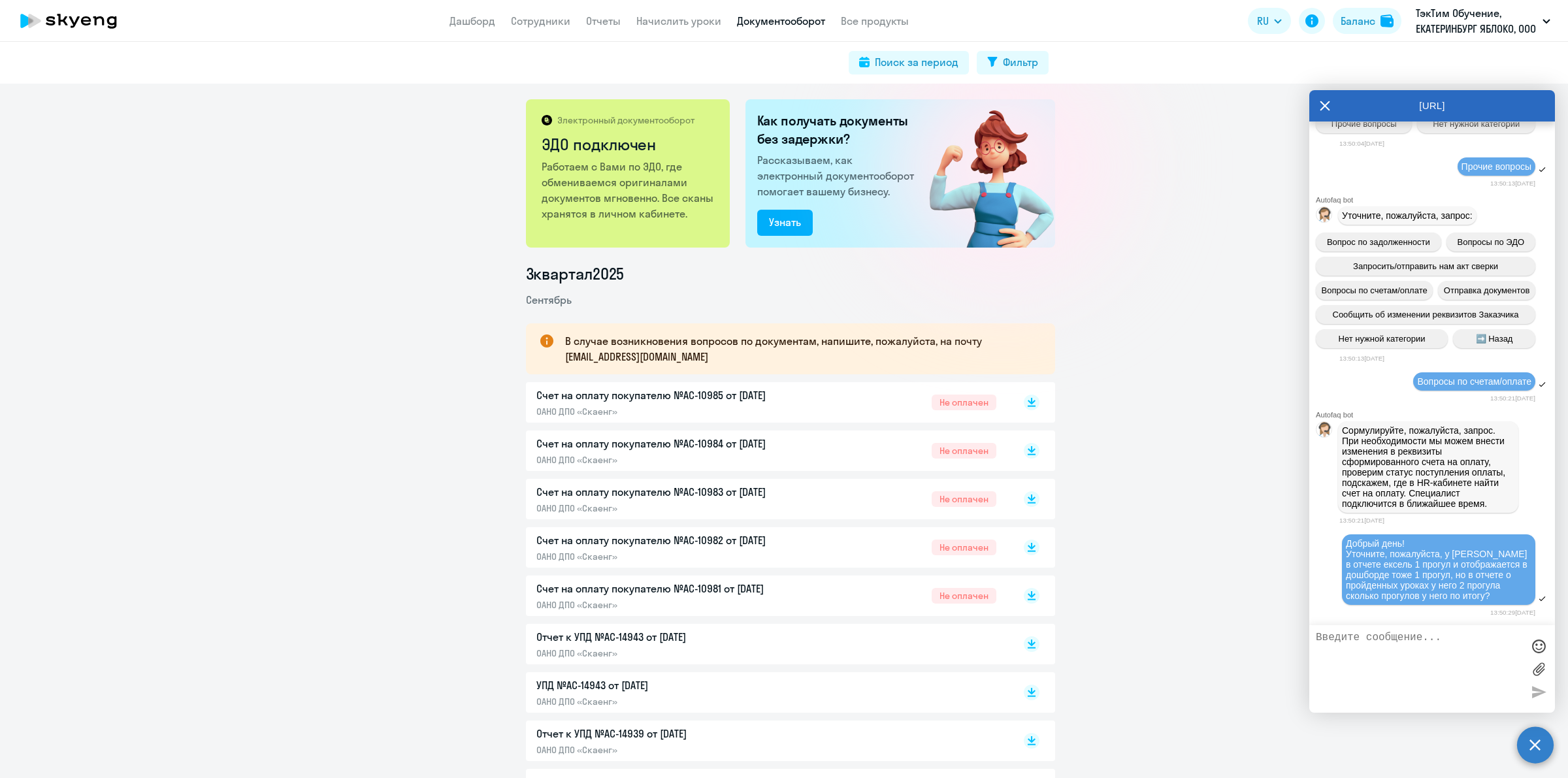
scroll to position [408, 0]
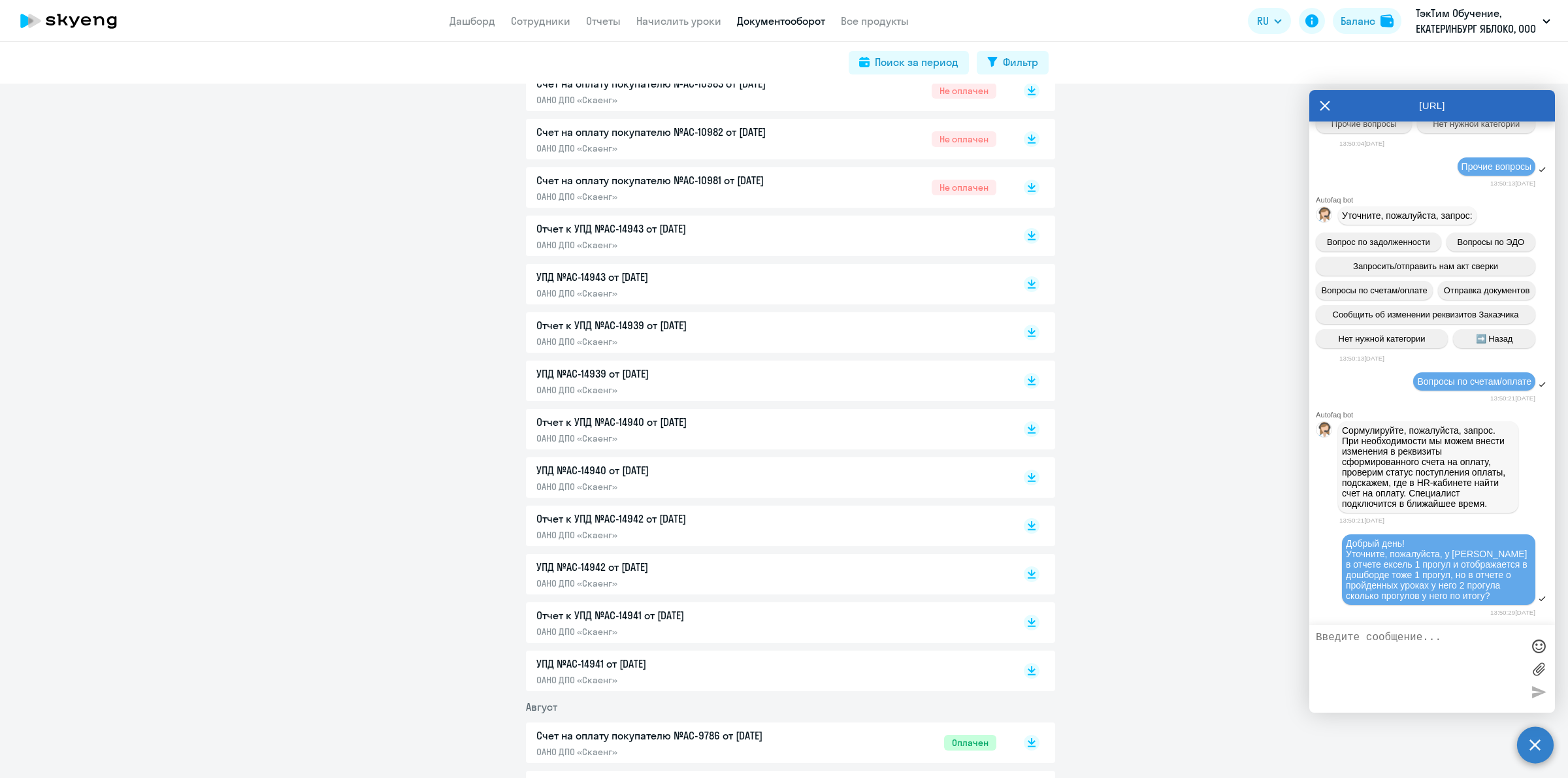
click at [725, 567] on p "УПД №AC-14942 от [DATE]" at bounding box center [673, 567] width 274 height 16
click at [655, 531] on p "ОАНО ДПО «Скаенг»" at bounding box center [673, 535] width 274 height 12
click at [674, 477] on p "УПД №AC-14940 от [DATE]" at bounding box center [673, 470] width 274 height 16
click at [663, 430] on div "Отчет к УПД №AC-14940 от [DATE] ОАНО ДПО «Скаенг»" at bounding box center [673, 429] width 274 height 30
click at [729, 373] on p "УПД №AC-14939 от [DATE]" at bounding box center [673, 373] width 274 height 16
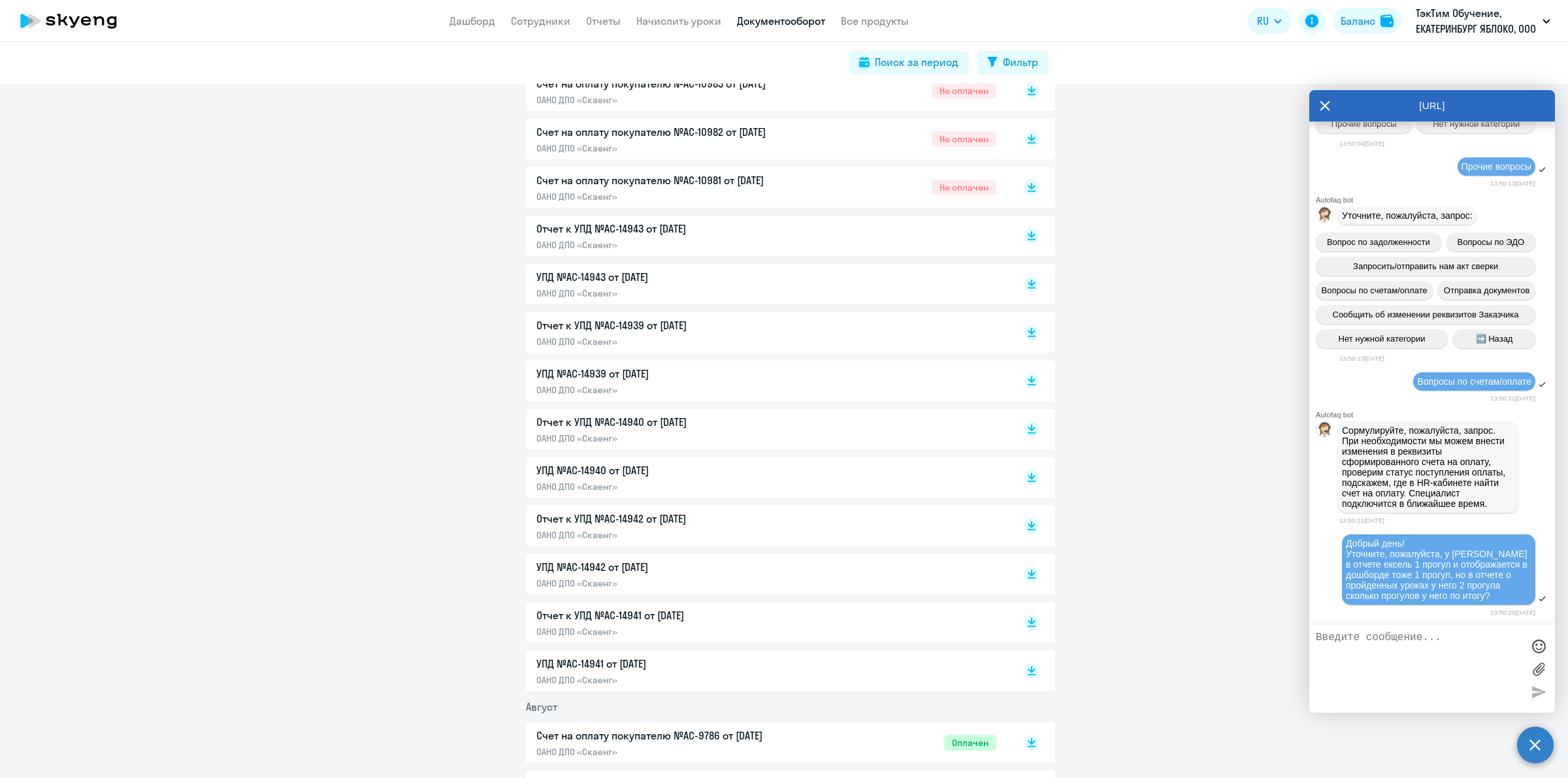
click at [716, 233] on p "Отчет к УПД №AC-14943 от [DATE]" at bounding box center [673, 228] width 274 height 16
click at [664, 285] on div "УПД №AC-14943 от [DATE] ОАНО ДПО «Скаенг»" at bounding box center [673, 283] width 274 height 30
click at [687, 243] on p "ОАНО ДПО «Скаенг»" at bounding box center [673, 245] width 274 height 12
click at [658, 227] on p "Отчет к УПД №AC-14943 от [DATE]" at bounding box center [673, 228] width 274 height 16
click at [625, 332] on p "Отчет к УПД №AC-14939 от [DATE]" at bounding box center [673, 325] width 274 height 16
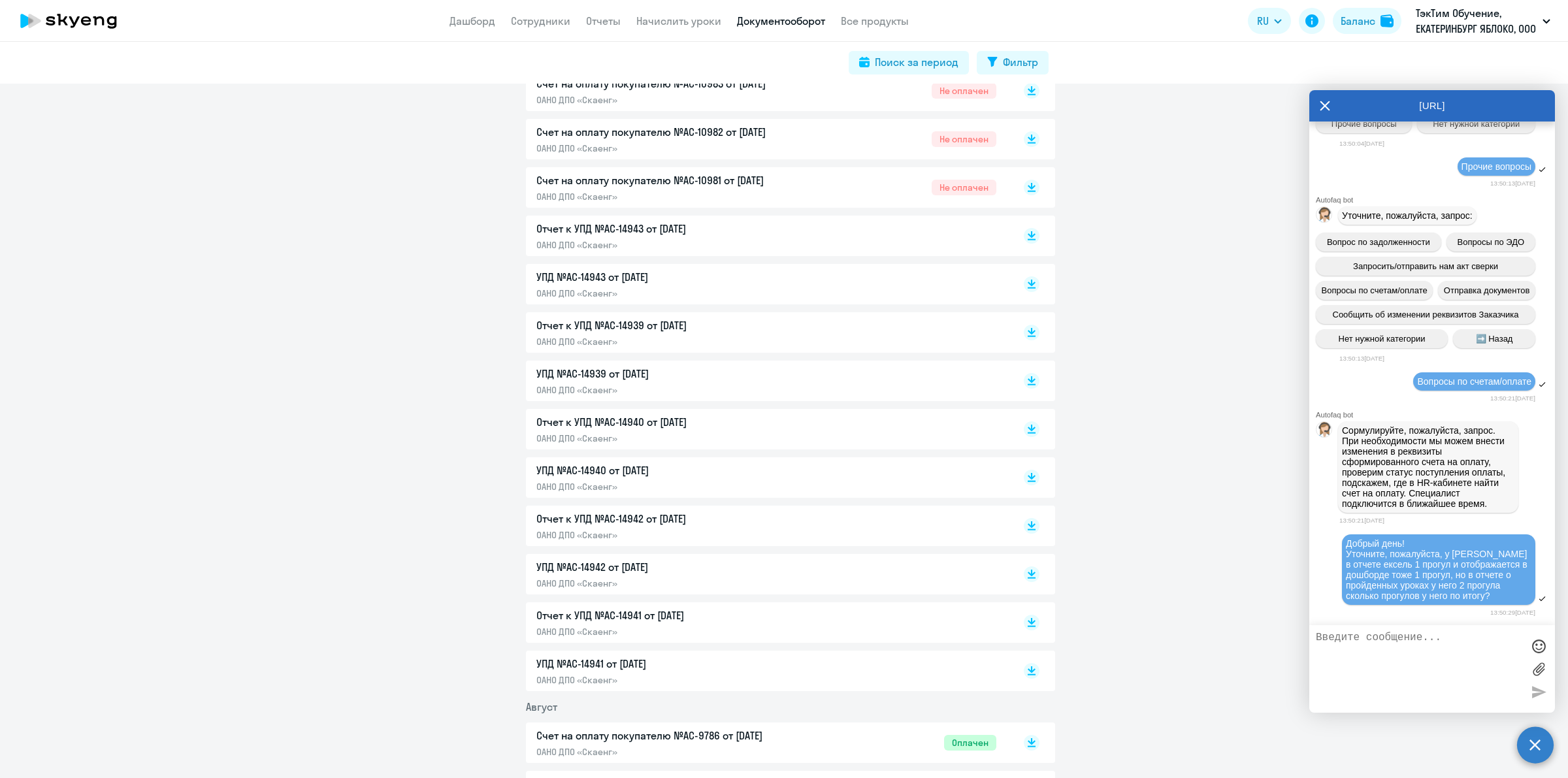
click at [663, 373] on p "УПД №AC-14939 от [DATE]" at bounding box center [673, 373] width 274 height 16
click at [573, 433] on p "ОАНО ДПО «Скаенг»" at bounding box center [673, 439] width 274 height 12
click at [686, 514] on p "Отчет к УПД №AC-14942 от [DATE]" at bounding box center [673, 518] width 274 height 16
click at [1320, 108] on icon at bounding box center [1324, 106] width 10 height 31
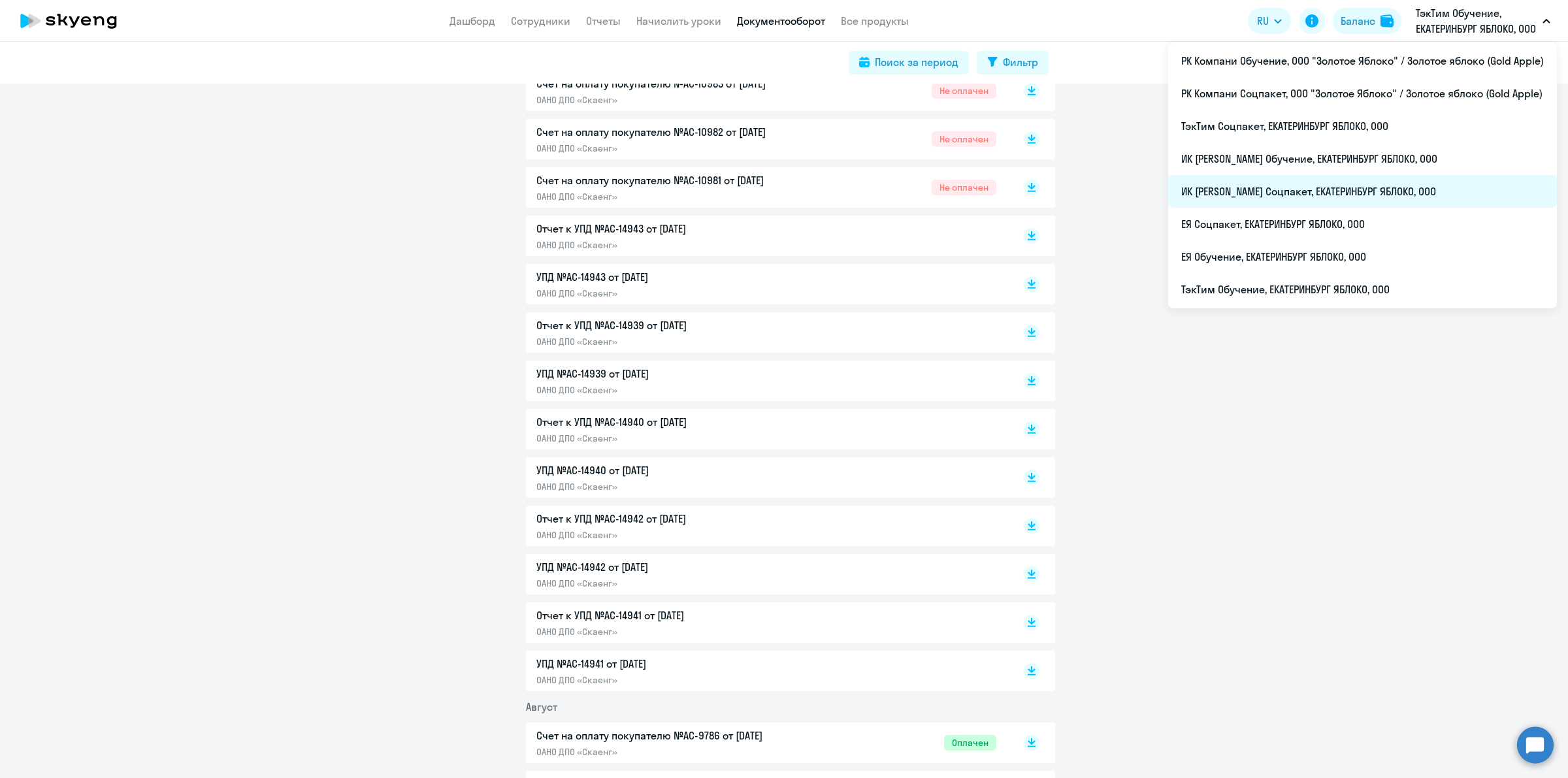
click at [1305, 185] on li "ИК [PERSON_NAME] Соцпакет, ЕКАТЕРИНБУРГ ЯБЛОКО, ООО" at bounding box center [1363, 192] width 389 height 33
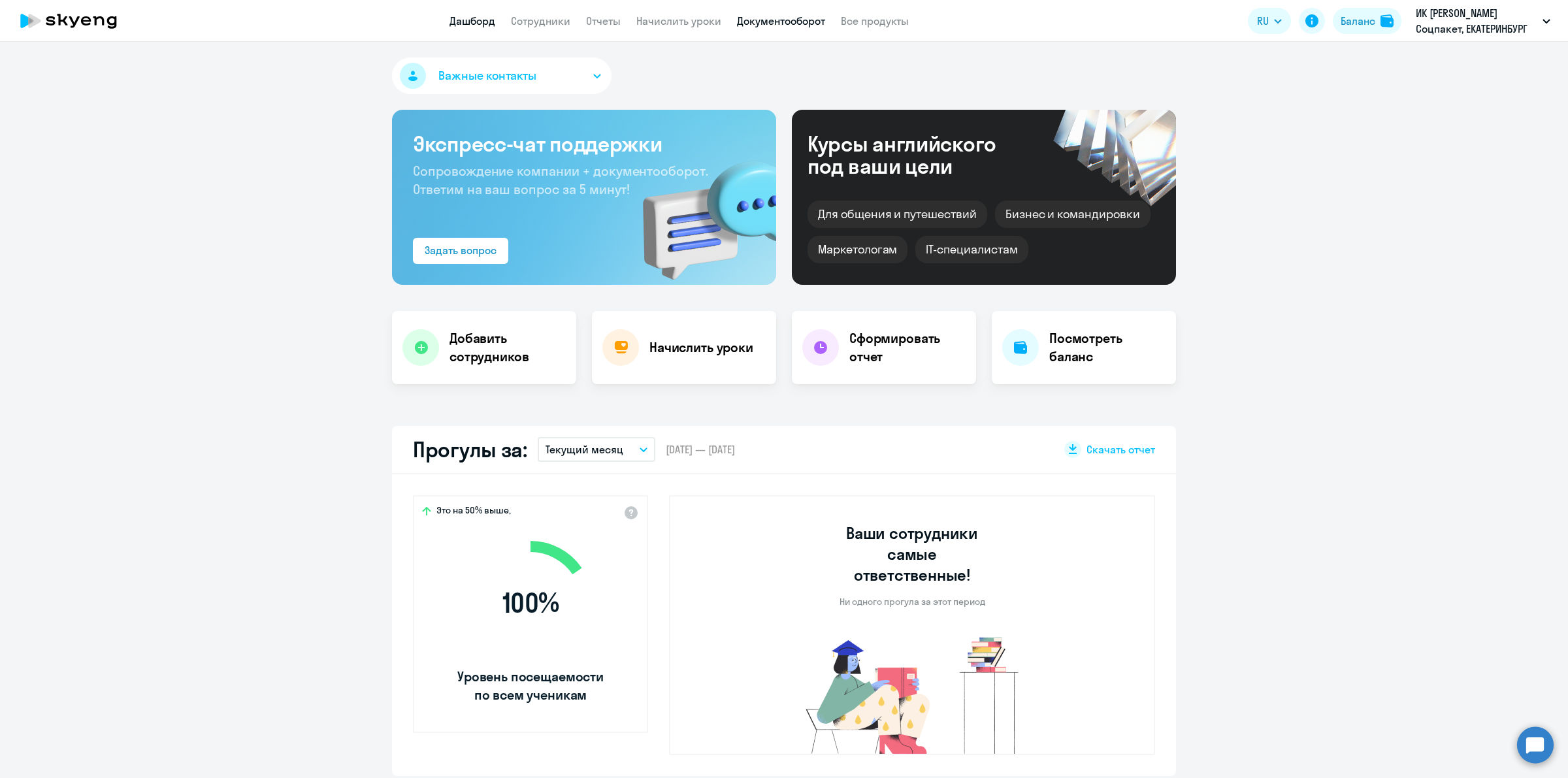
click at [762, 24] on link "Документооборот" at bounding box center [781, 21] width 88 height 13
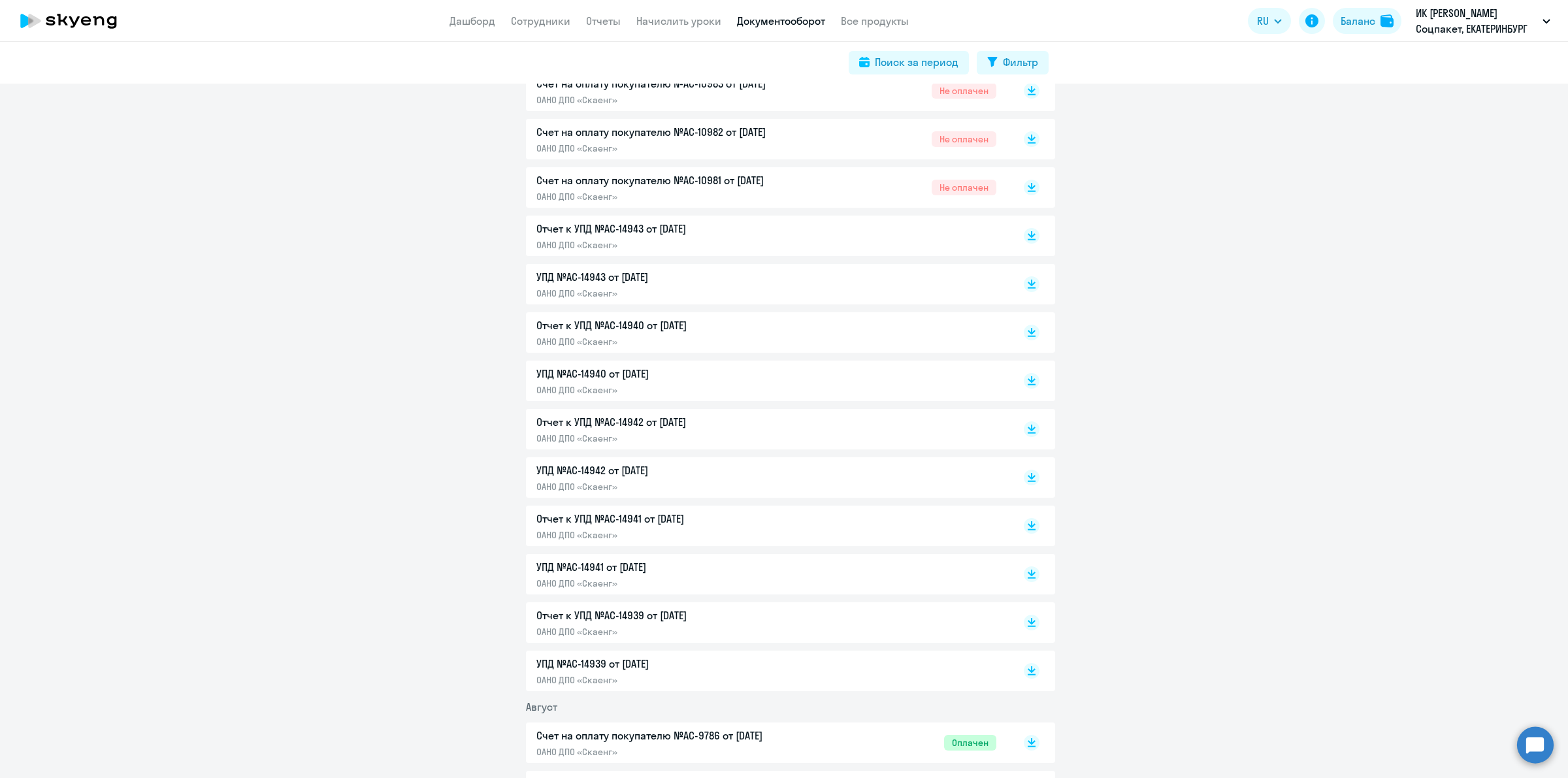
scroll to position [327, 0]
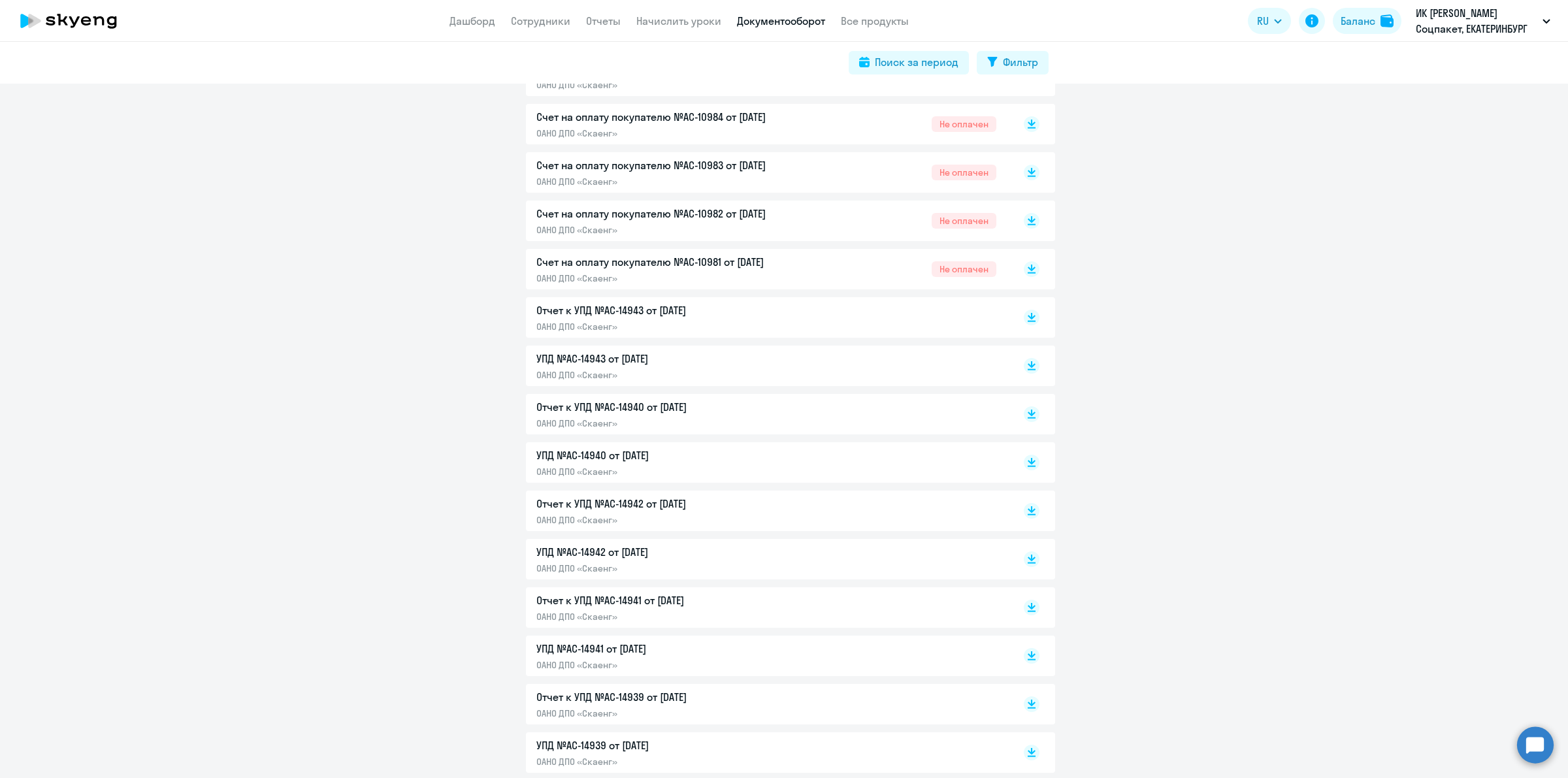
click at [896, 328] on div "Отчет к УПД №AC-14943 от [DATE] ОАНО ДПО «Скаенг»" at bounding box center [766, 317] width 459 height 30
click at [755, 355] on p "УПД №AC-14943 от [DATE]" at bounding box center [673, 359] width 274 height 16
click at [801, 408] on p "Отчет к УПД №AC-14940 от [DATE]" at bounding box center [673, 406] width 274 height 16
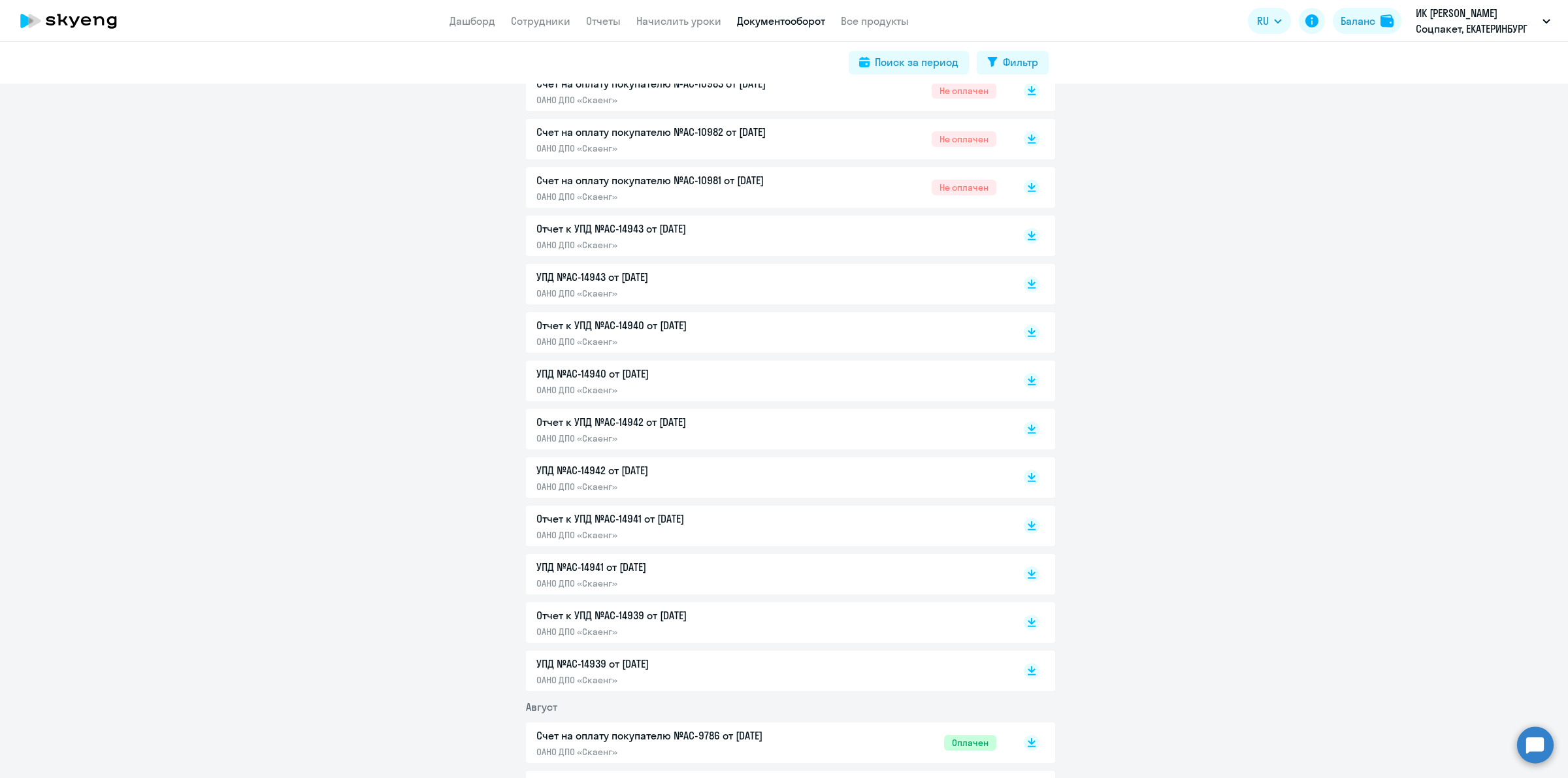
click at [702, 677] on p "ОАНО ДПО «Скаенг»" at bounding box center [673, 680] width 274 height 12
click at [657, 626] on p "ОАНО ДПО «Скаенг»" at bounding box center [673, 631] width 274 height 12
click at [704, 563] on p "УПД №AC-14941 от [DATE]" at bounding box center [673, 567] width 274 height 16
click at [664, 484] on p "ОАНО ДПО «Скаенг»" at bounding box center [673, 486] width 274 height 12
click at [642, 430] on div "Отчет к УПД №AC-14942 от [DATE] ОАНО ДПО «Скаенг»" at bounding box center [673, 429] width 274 height 30
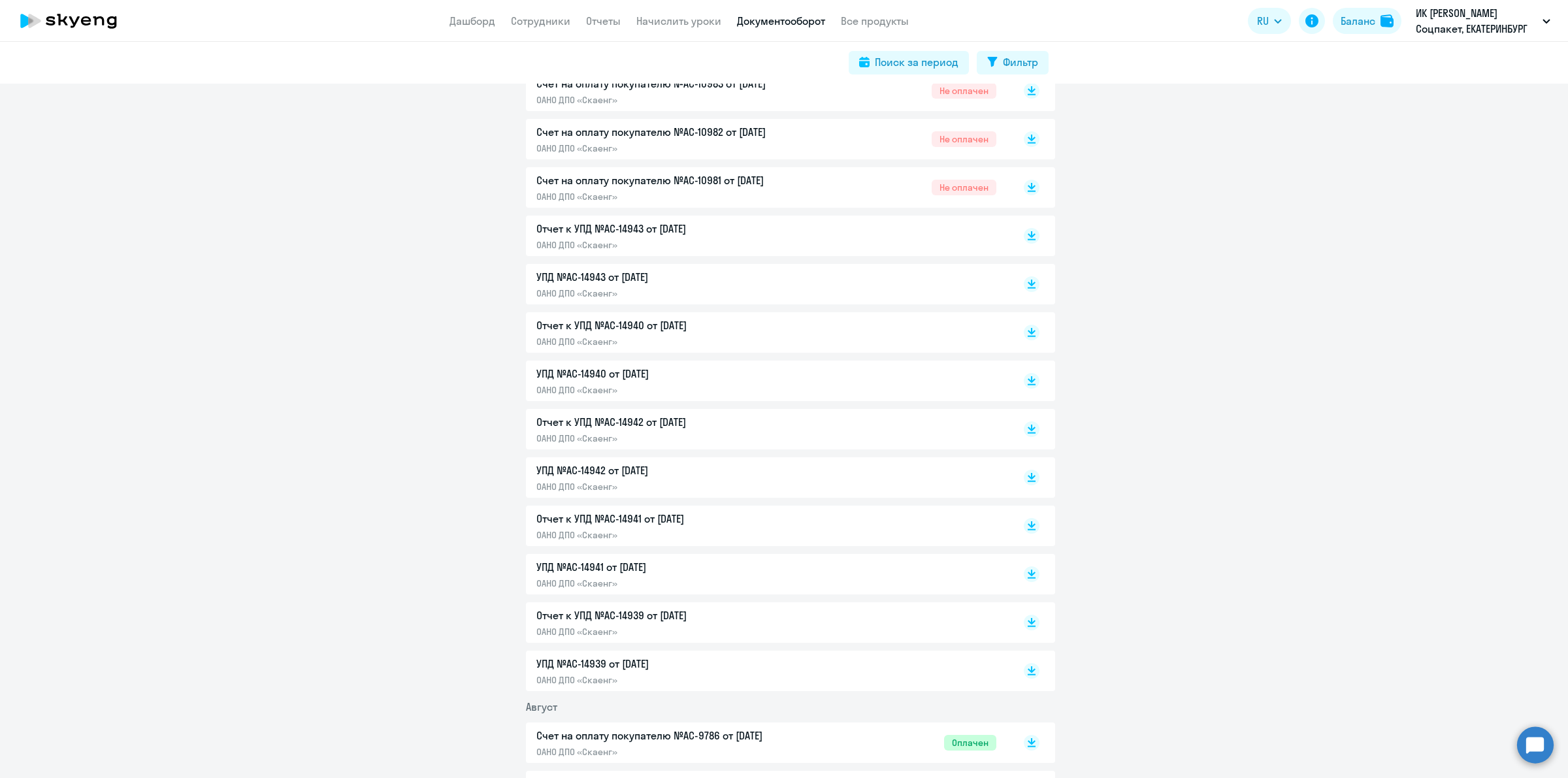
click at [679, 583] on p "ОАНО ДПО «Скаенг»" at bounding box center [673, 584] width 274 height 12
click at [650, 526] on p "Отчет к УПД №AC-14941 от [DATE]" at bounding box center [673, 518] width 274 height 16
click at [1519, 747] on circle at bounding box center [1535, 745] width 37 height 37
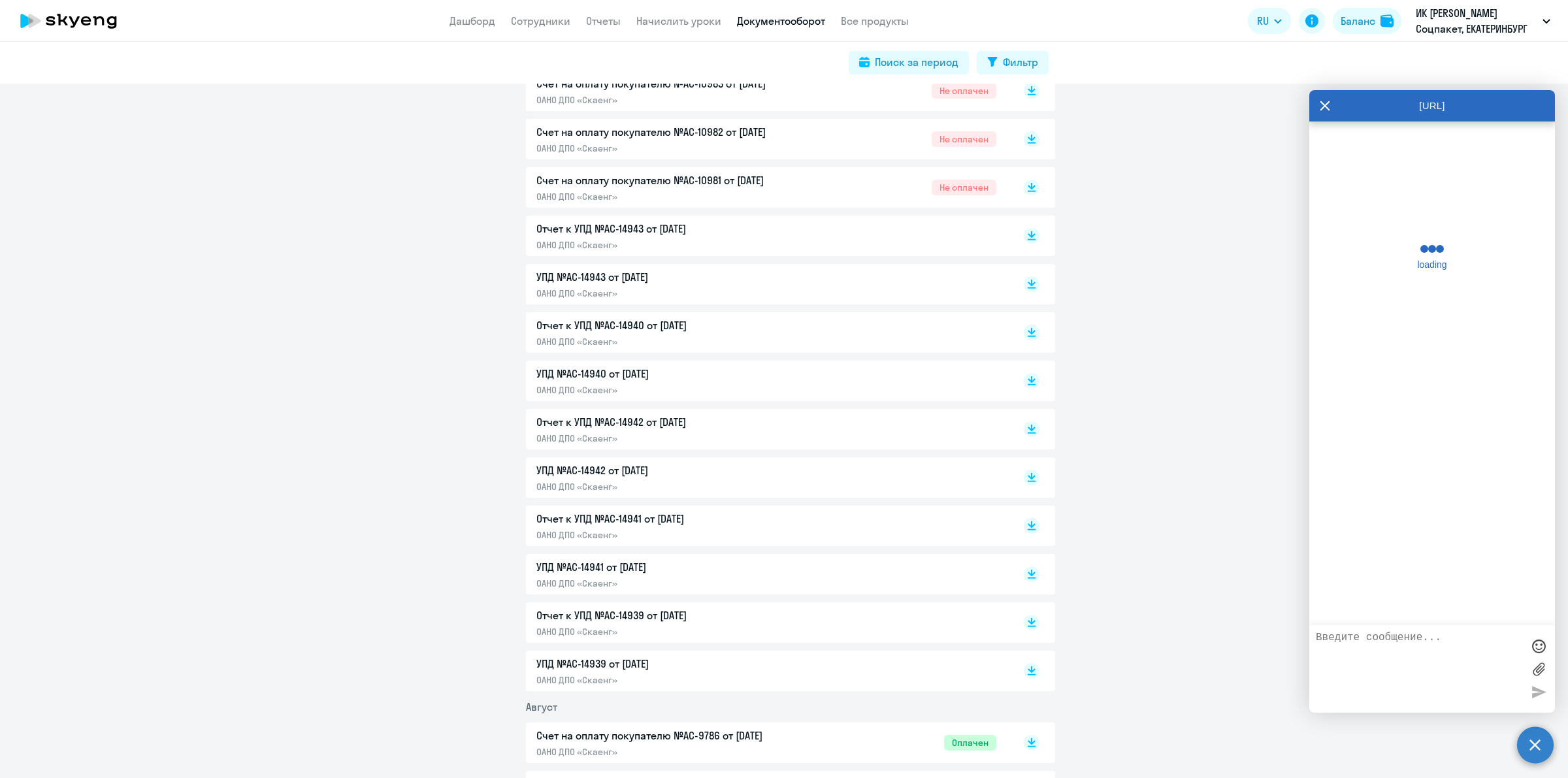
scroll to position [546, 0]
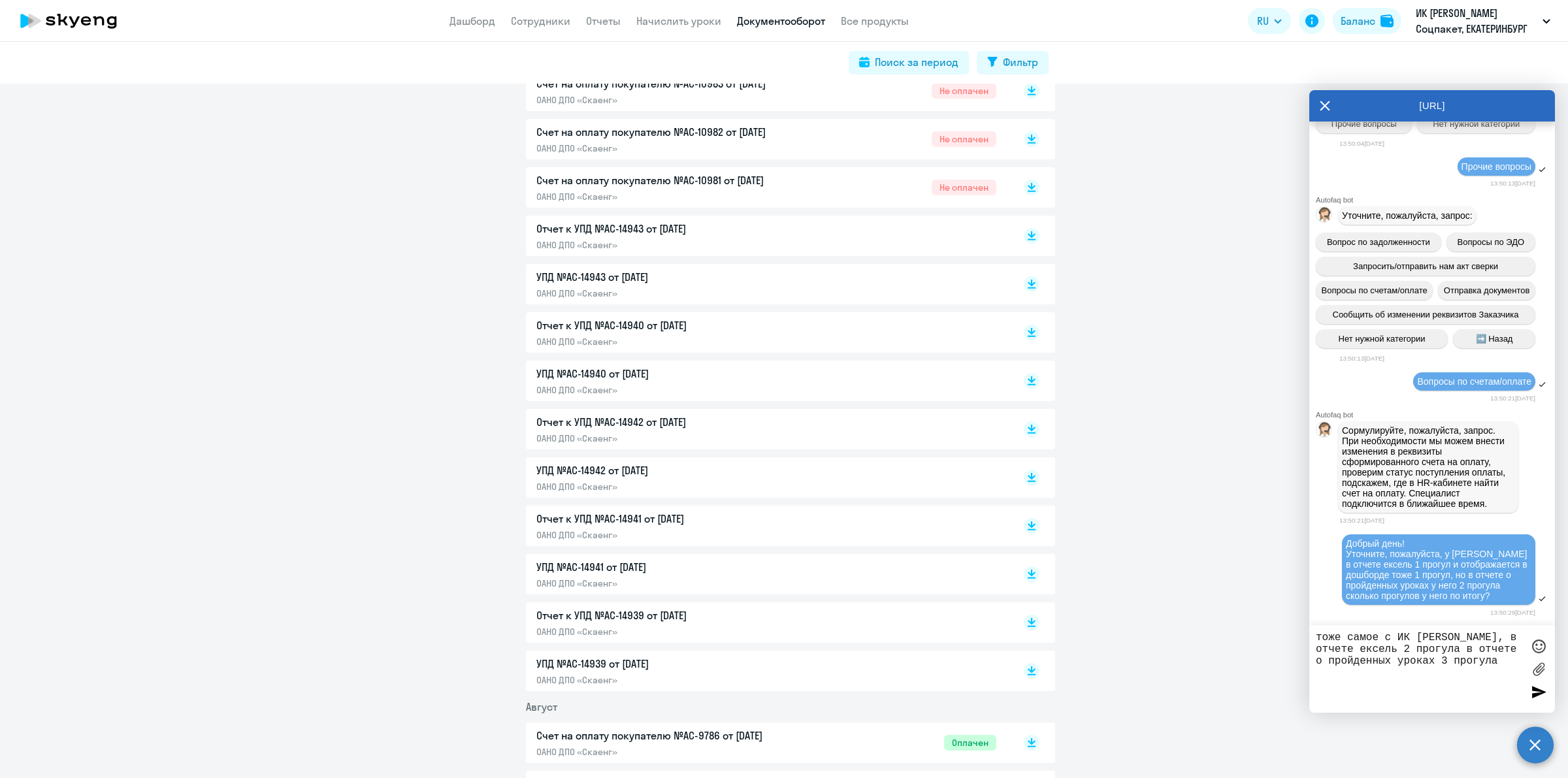
type textarea "тоже самое с ИК [PERSON_NAME], в отчете ексель 2 прогула в отчете о пройденных …"
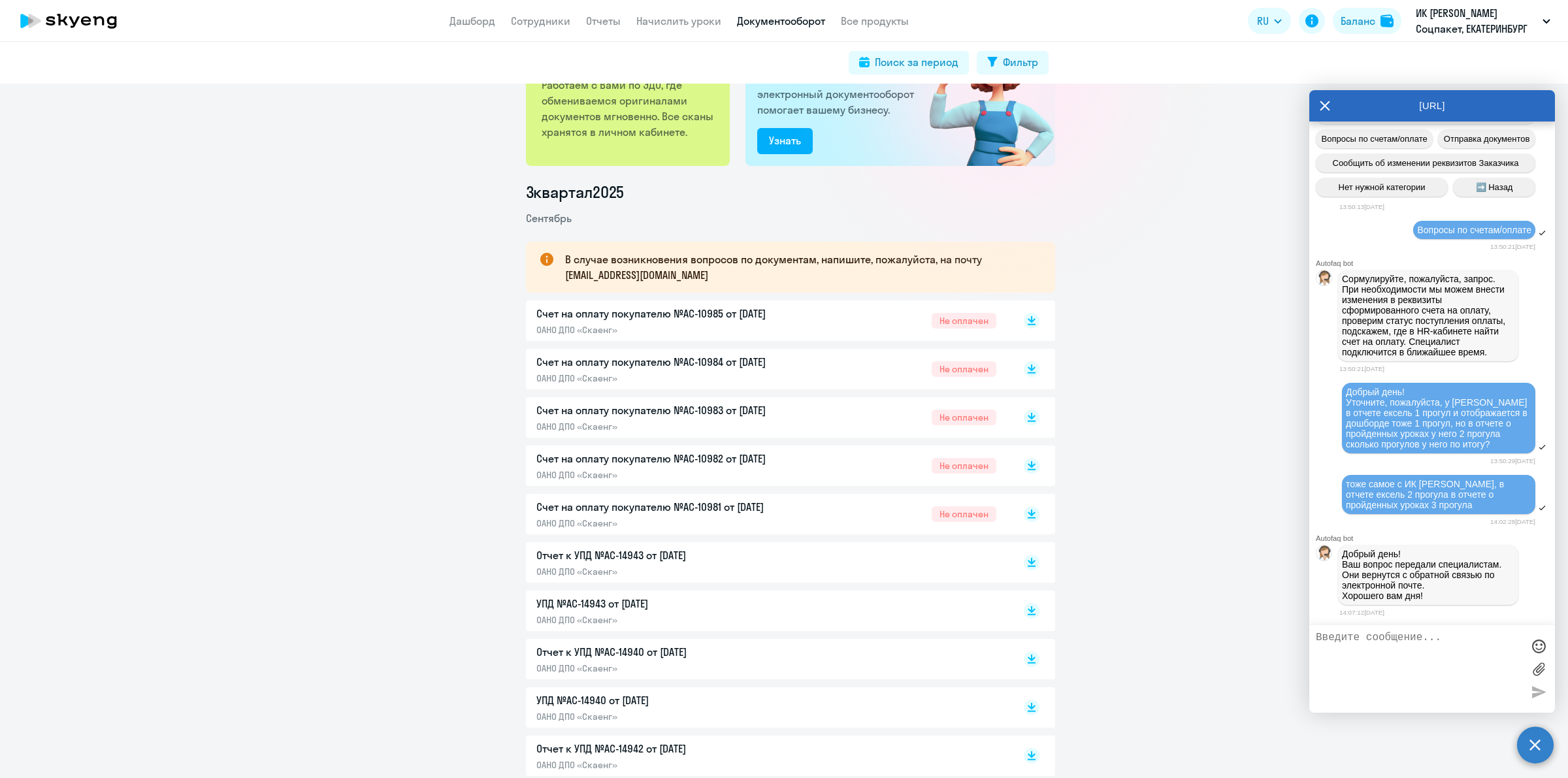
scroll to position [0, 0]
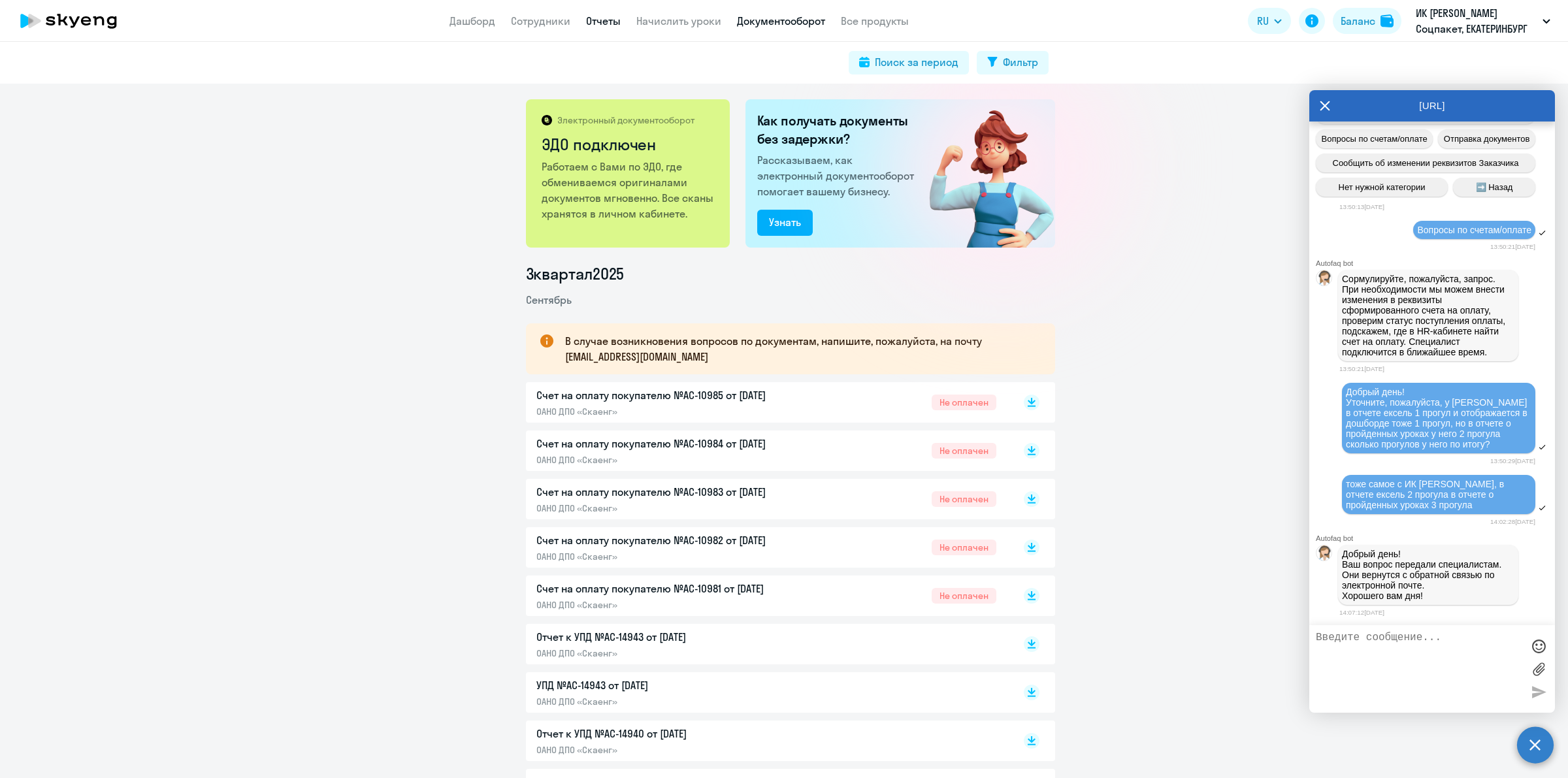
click at [601, 22] on link "Отчеты" at bounding box center [603, 21] width 35 height 13
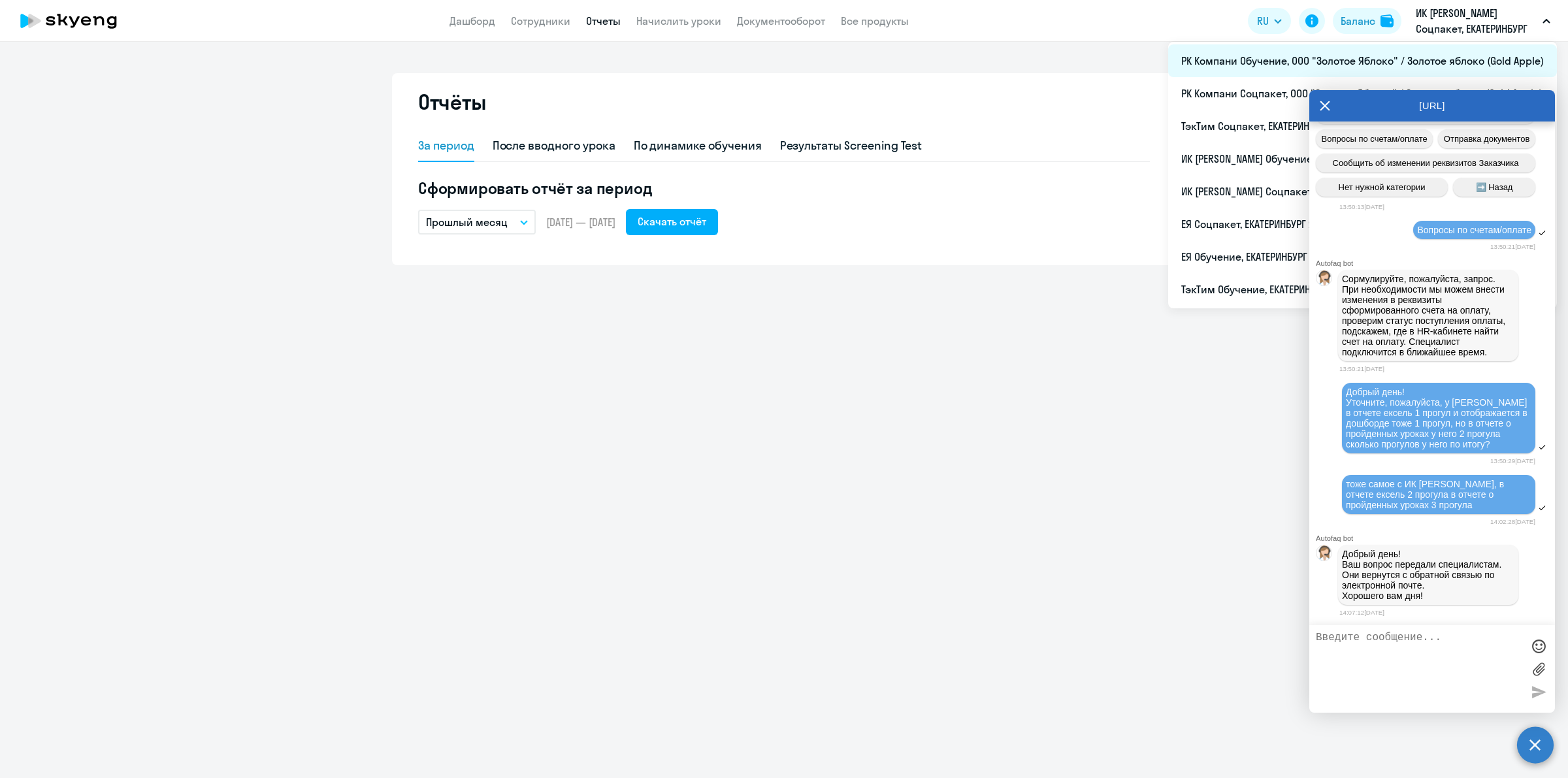
click at [1236, 66] on li "РК Компани Обучение, ООО "Золотое Яблоко" / Золотое яблоко (Gold Apple)" at bounding box center [1363, 61] width 389 height 33
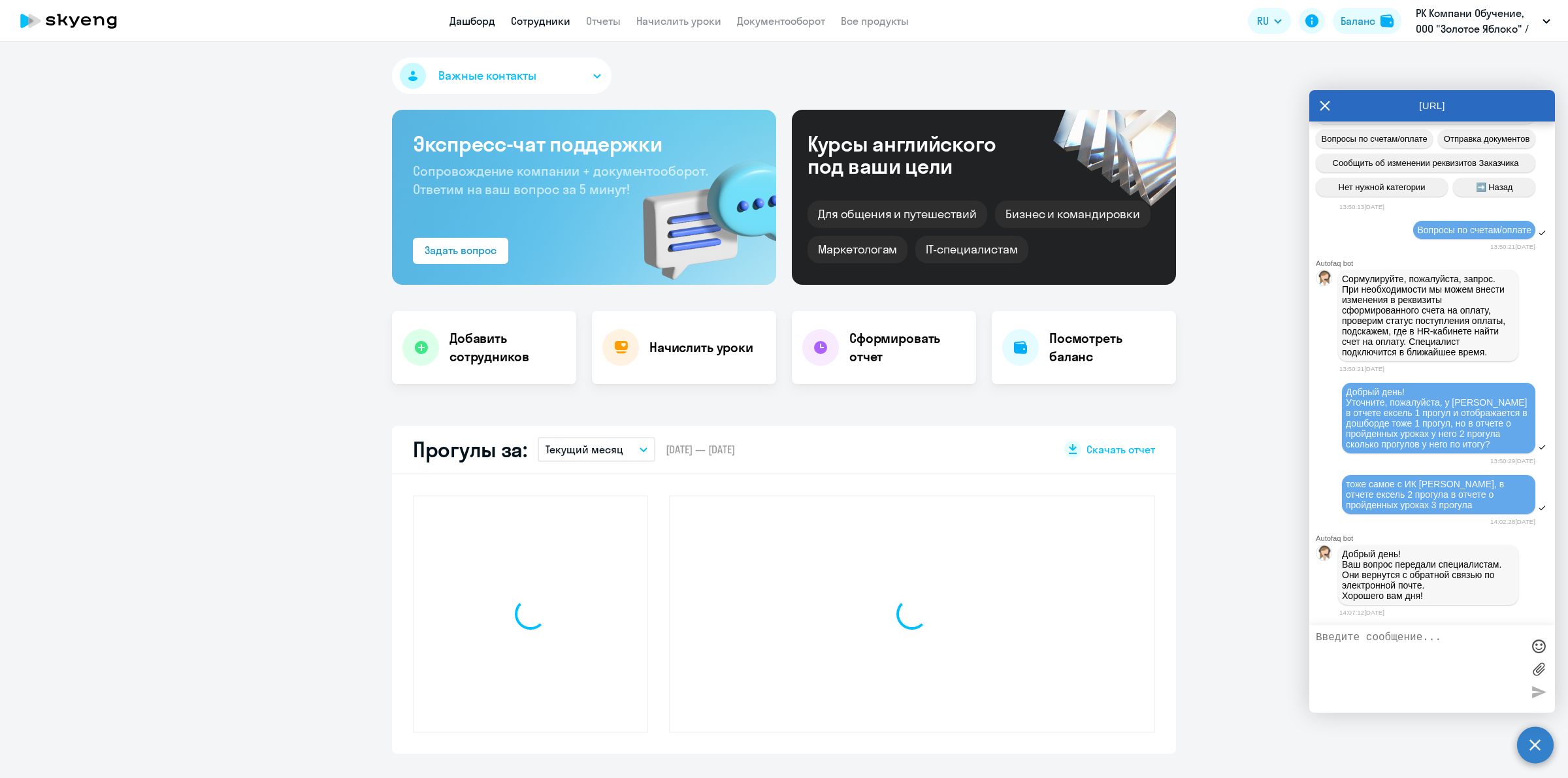
click at [540, 22] on link "Сотрудники" at bounding box center [540, 21] width 60 height 13
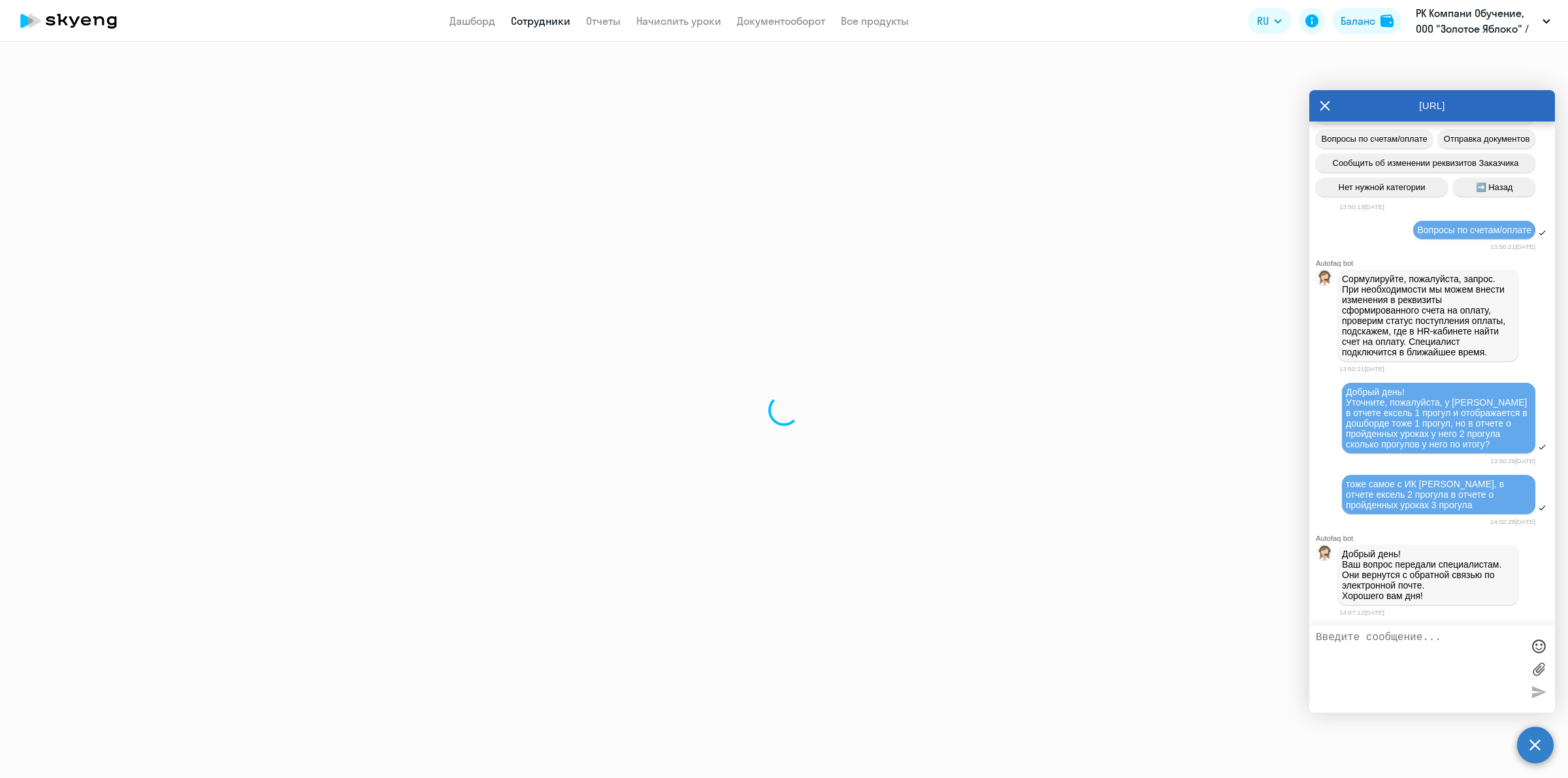
select select "30"
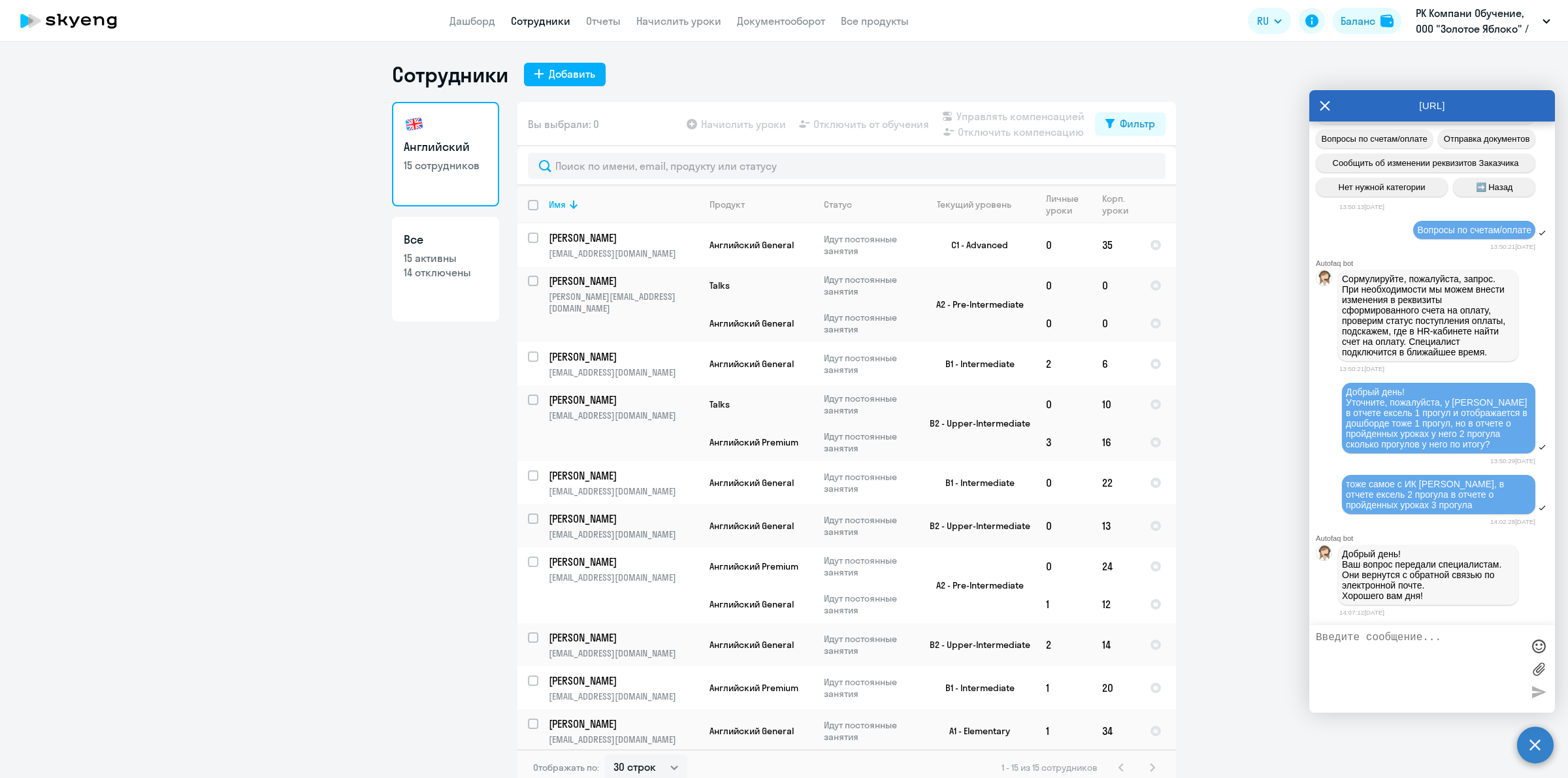
click at [494, 19] on link "Дашборд" at bounding box center [472, 21] width 46 height 13
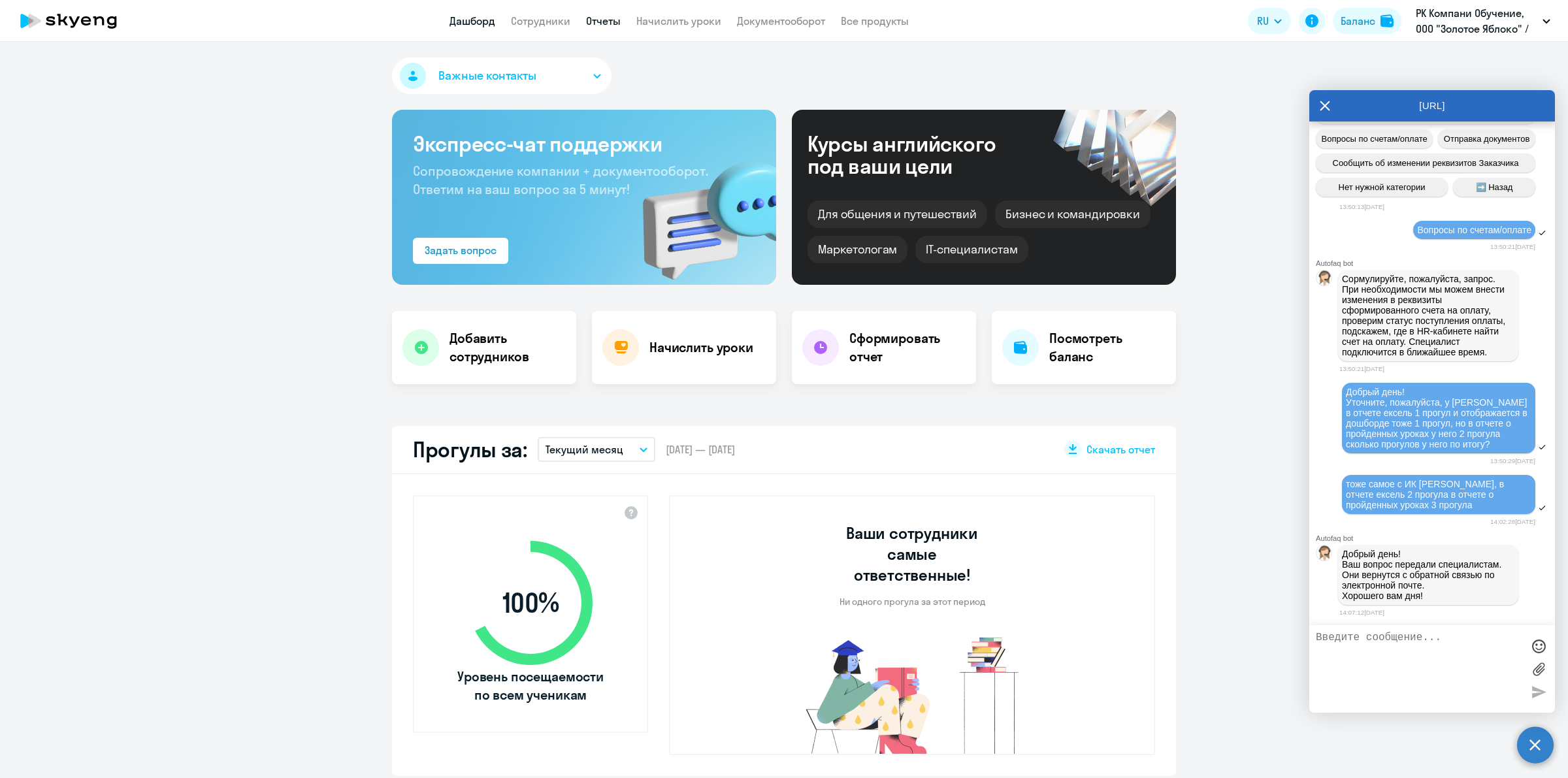
click at [593, 17] on link "Отчеты" at bounding box center [603, 21] width 35 height 13
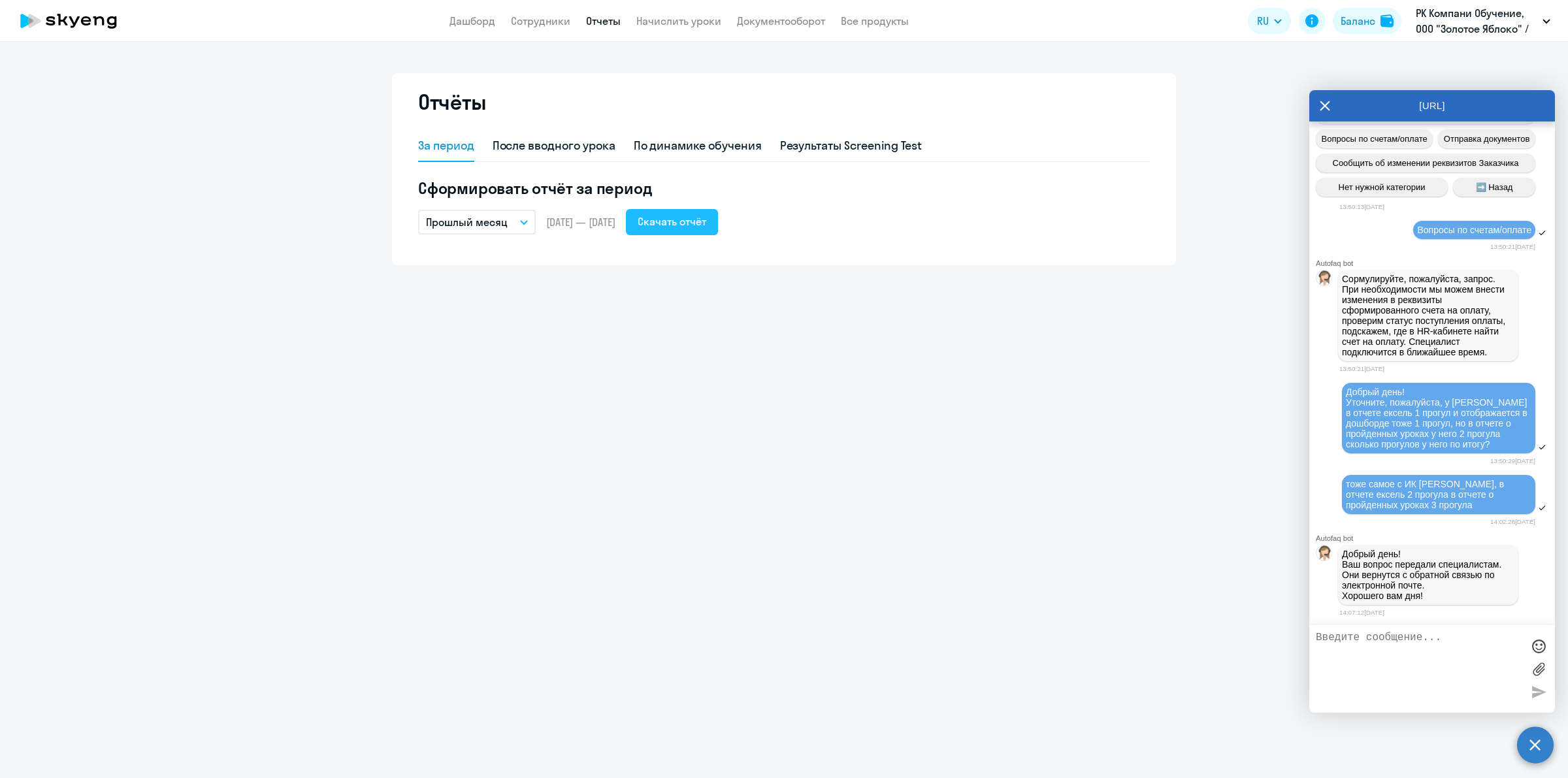
click at [706, 220] on div "Скачать отчёт" at bounding box center [671, 221] width 69 height 16
click at [957, 361] on div "Отчёты За период После вводного урока По динамике обучения Результаты Screening…" at bounding box center [784, 410] width 1568 height 737
